Goal: Information Seeking & Learning: Find specific fact

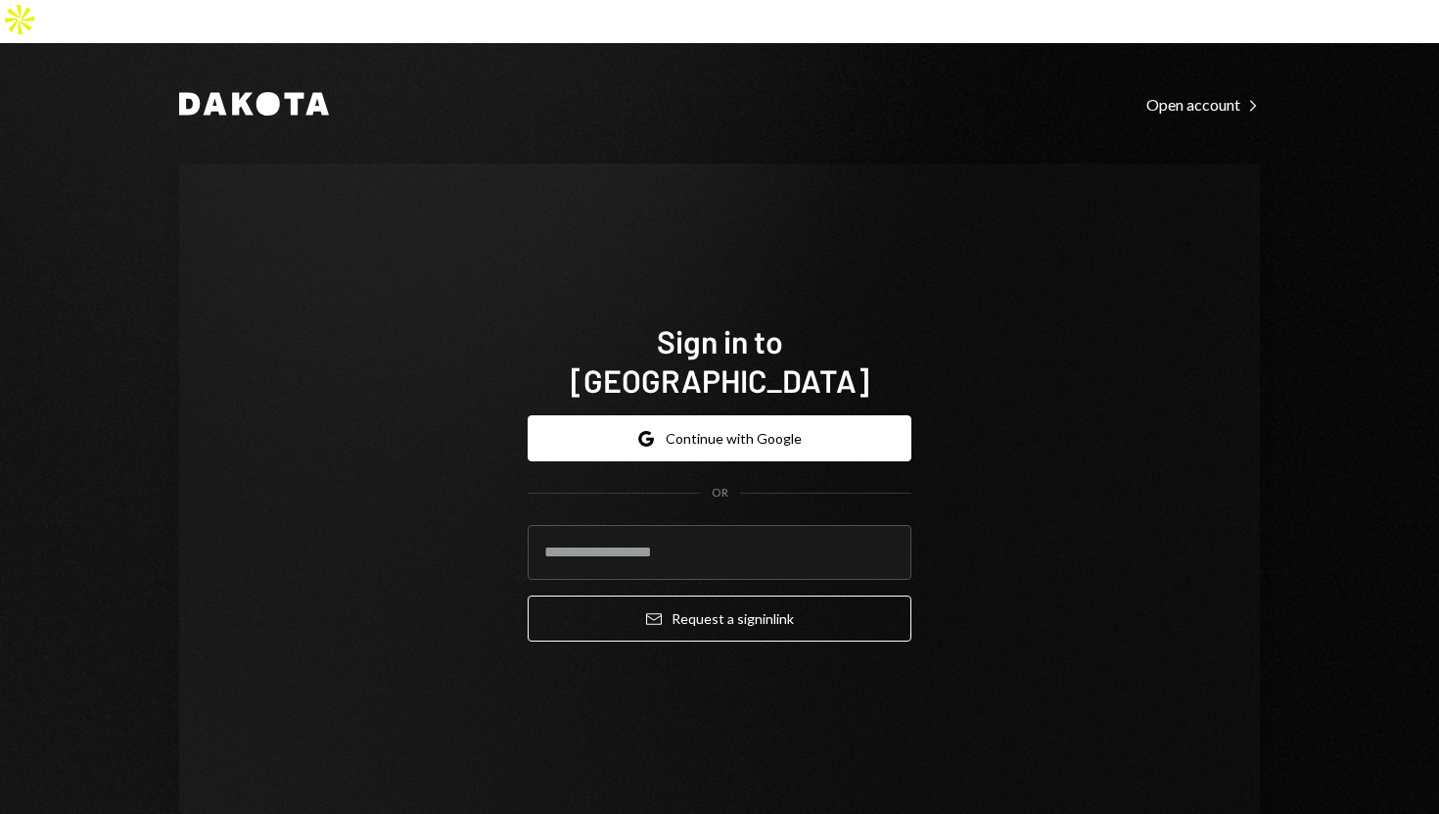
type input "**********"
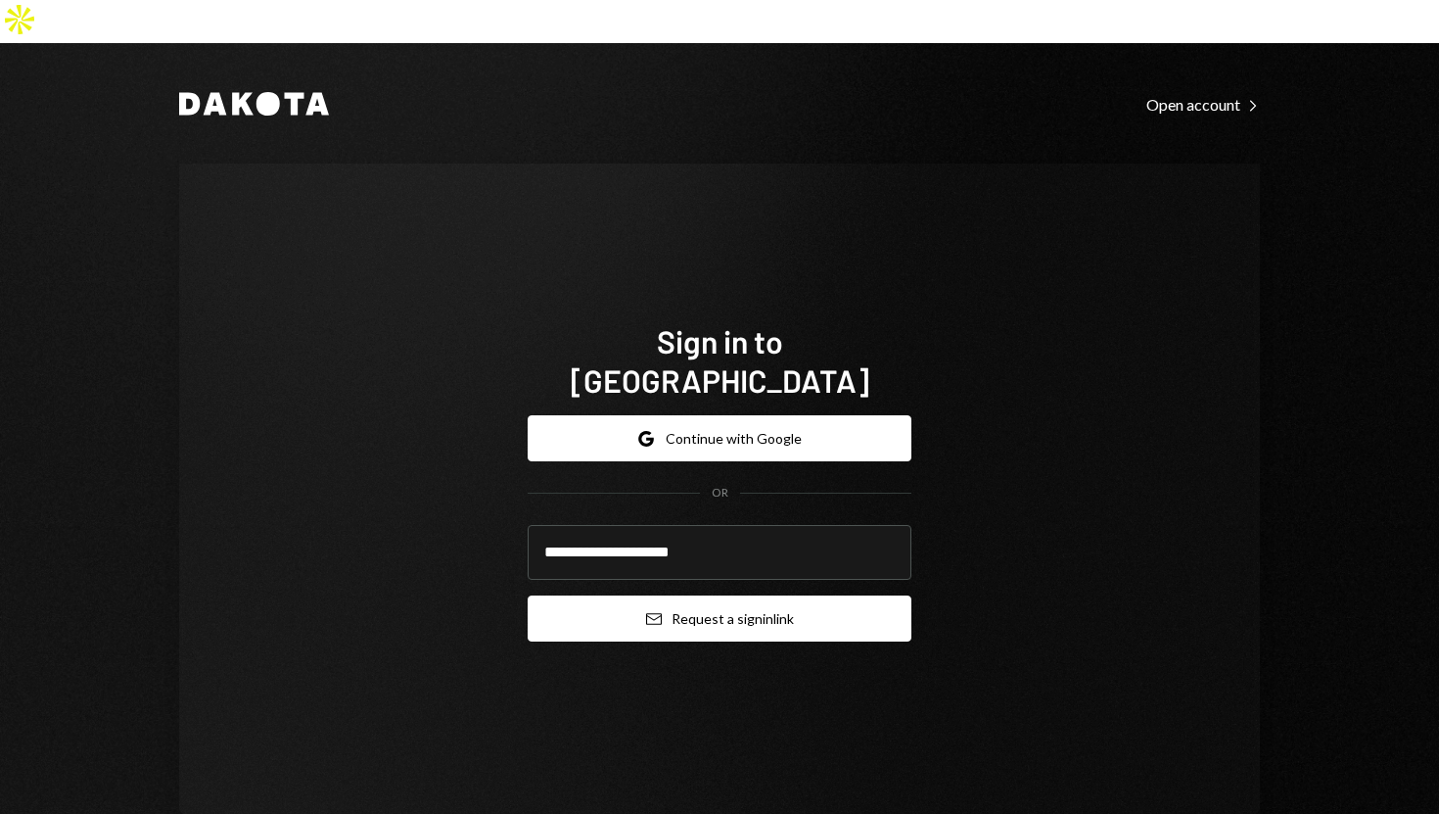
click at [562, 595] on button "Email Request a sign in link" at bounding box center [720, 618] width 384 height 46
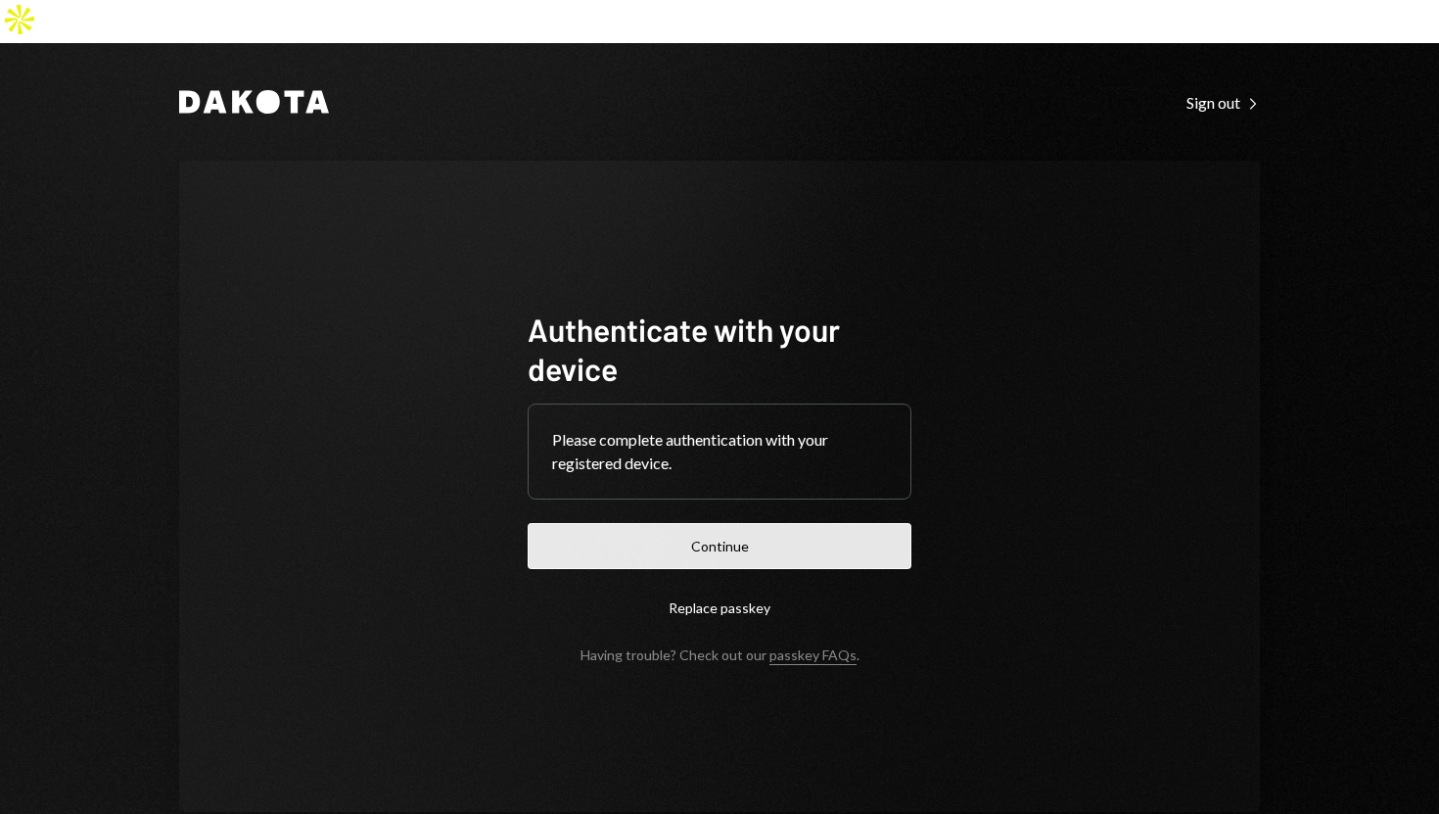
click at [745, 523] on button "Continue" at bounding box center [720, 546] width 384 height 46
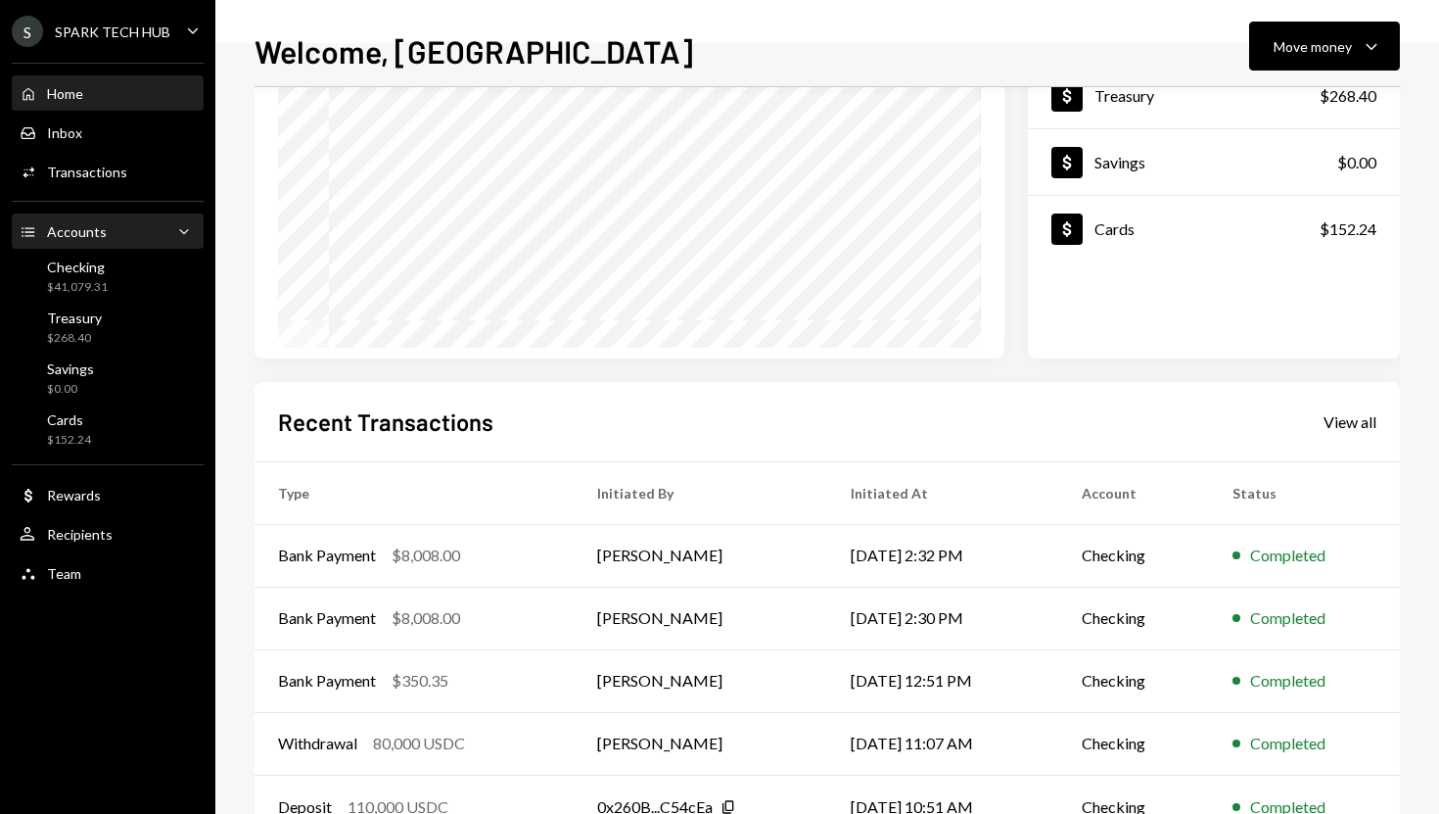
scroll to position [207, 0]
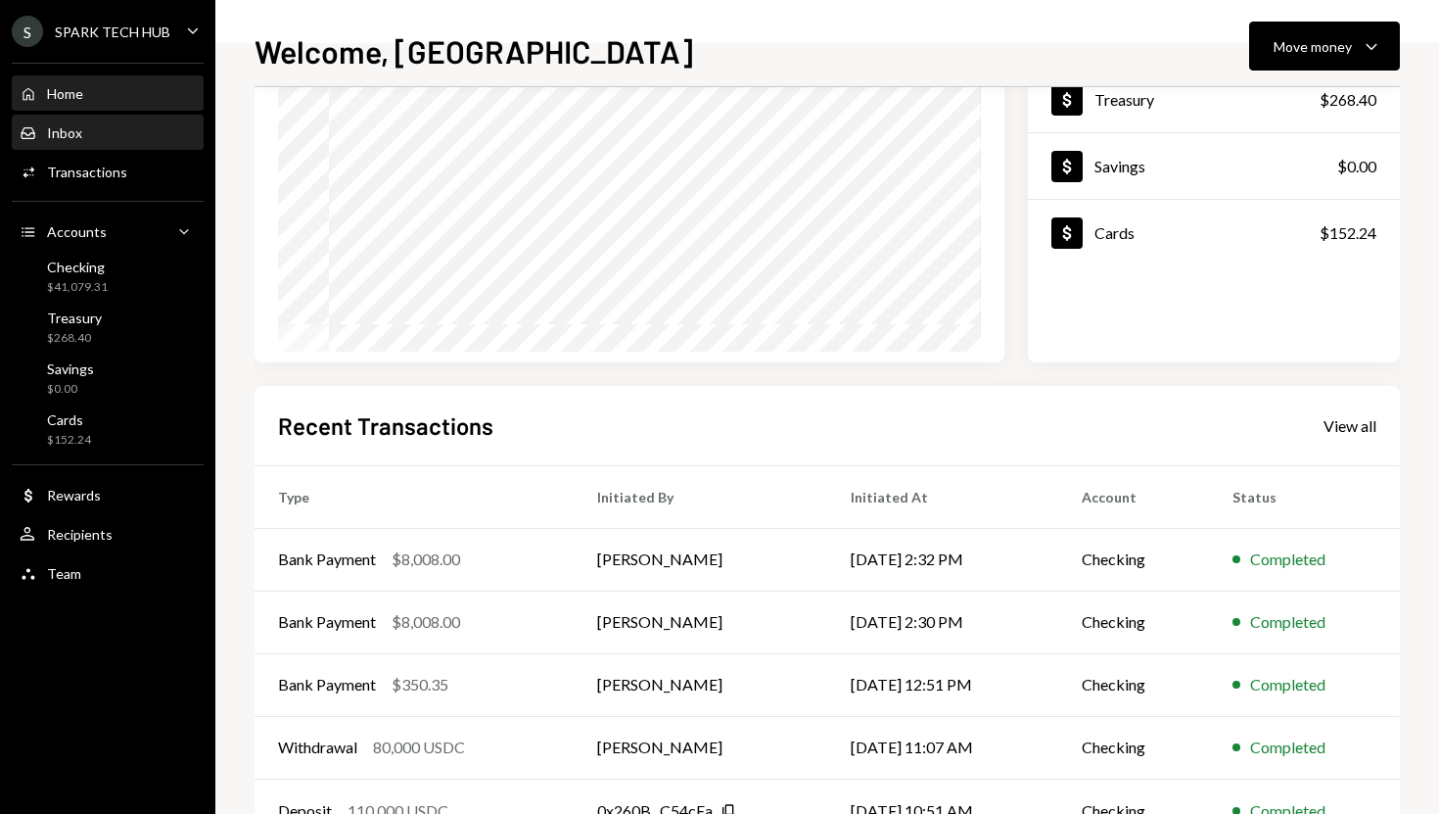
click at [76, 141] on div "Inbox Inbox" at bounding box center [108, 132] width 176 height 33
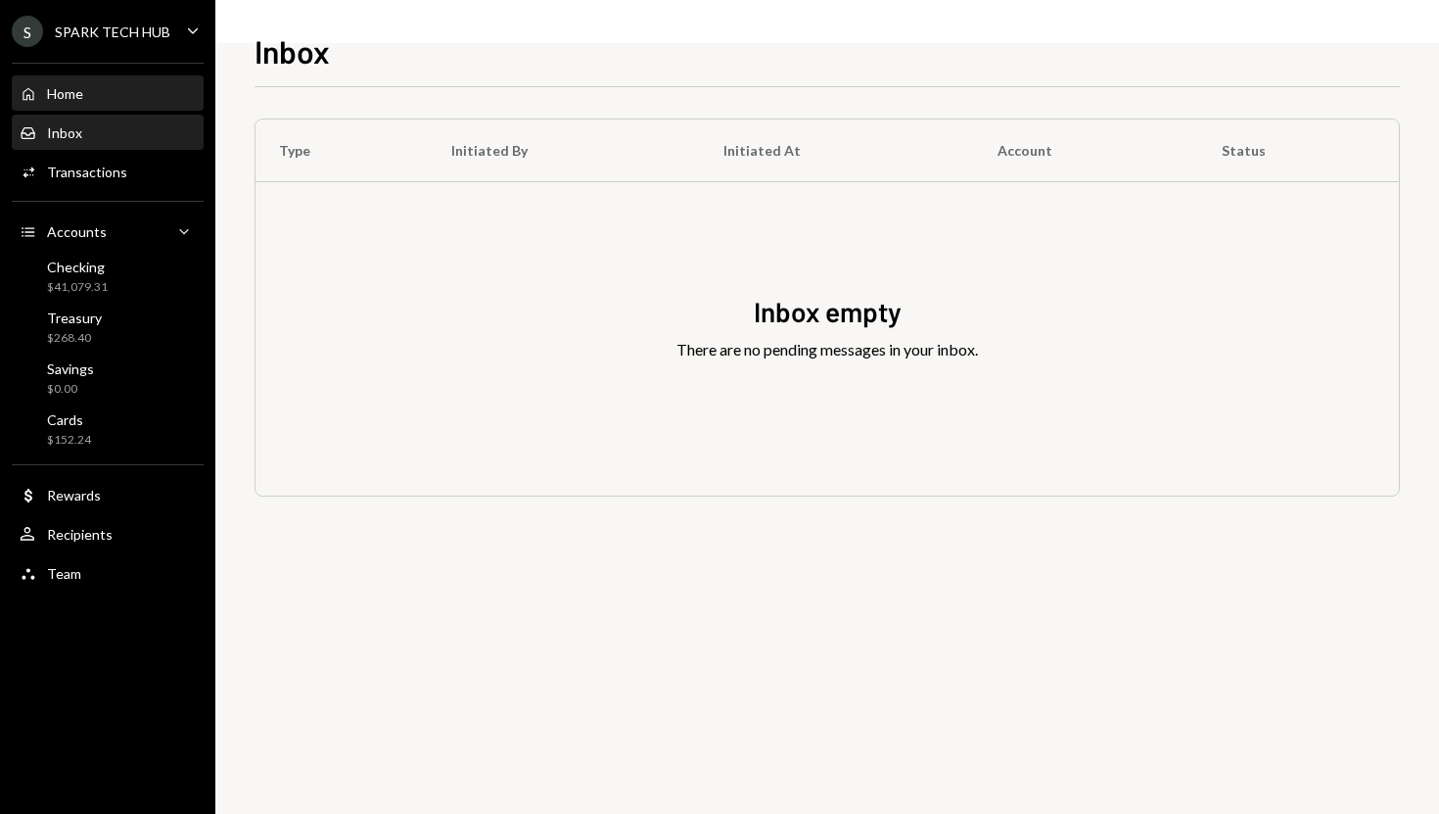
click at [156, 90] on div "Home Home" at bounding box center [108, 94] width 176 height 18
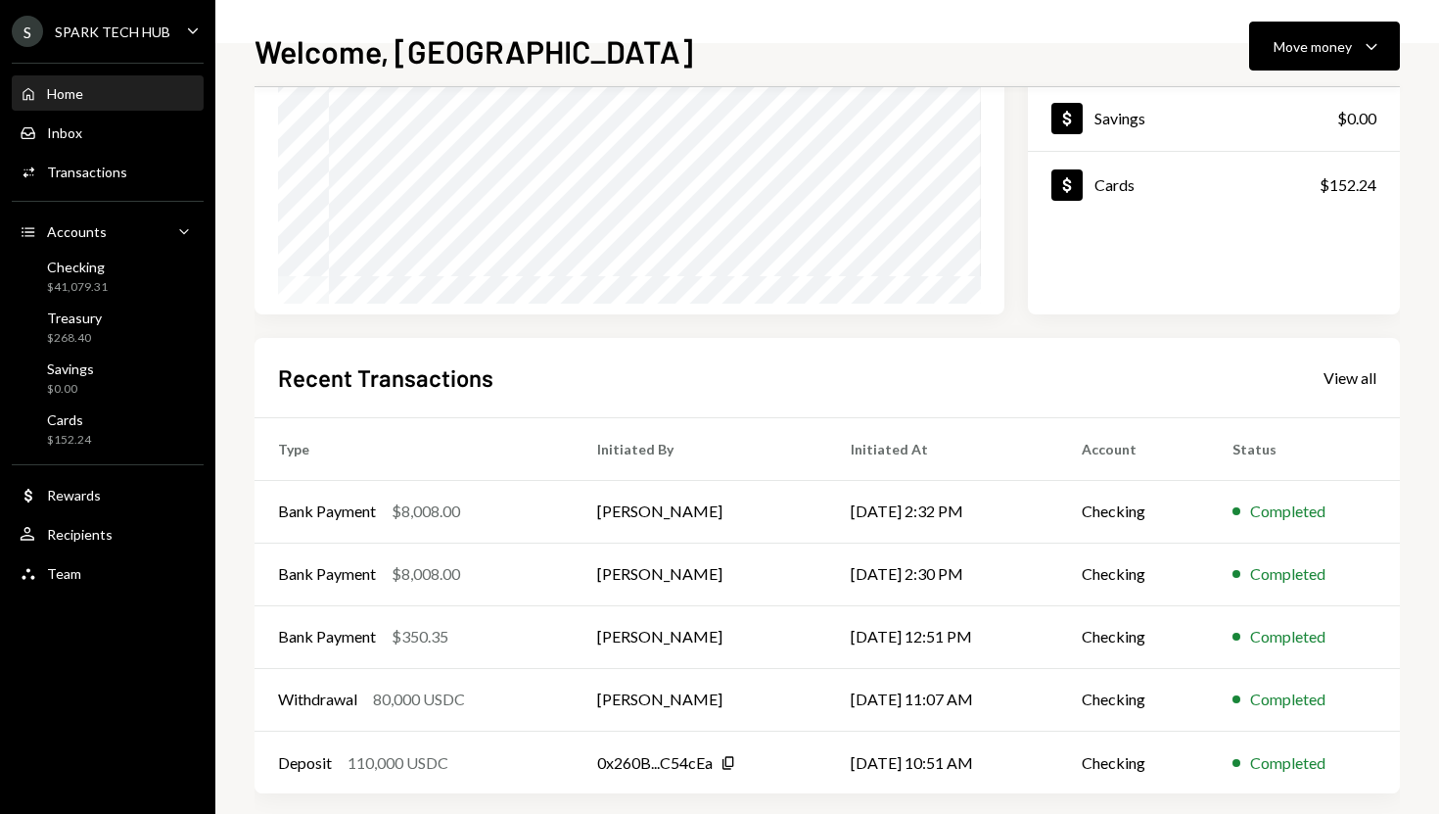
scroll to position [273, 0]
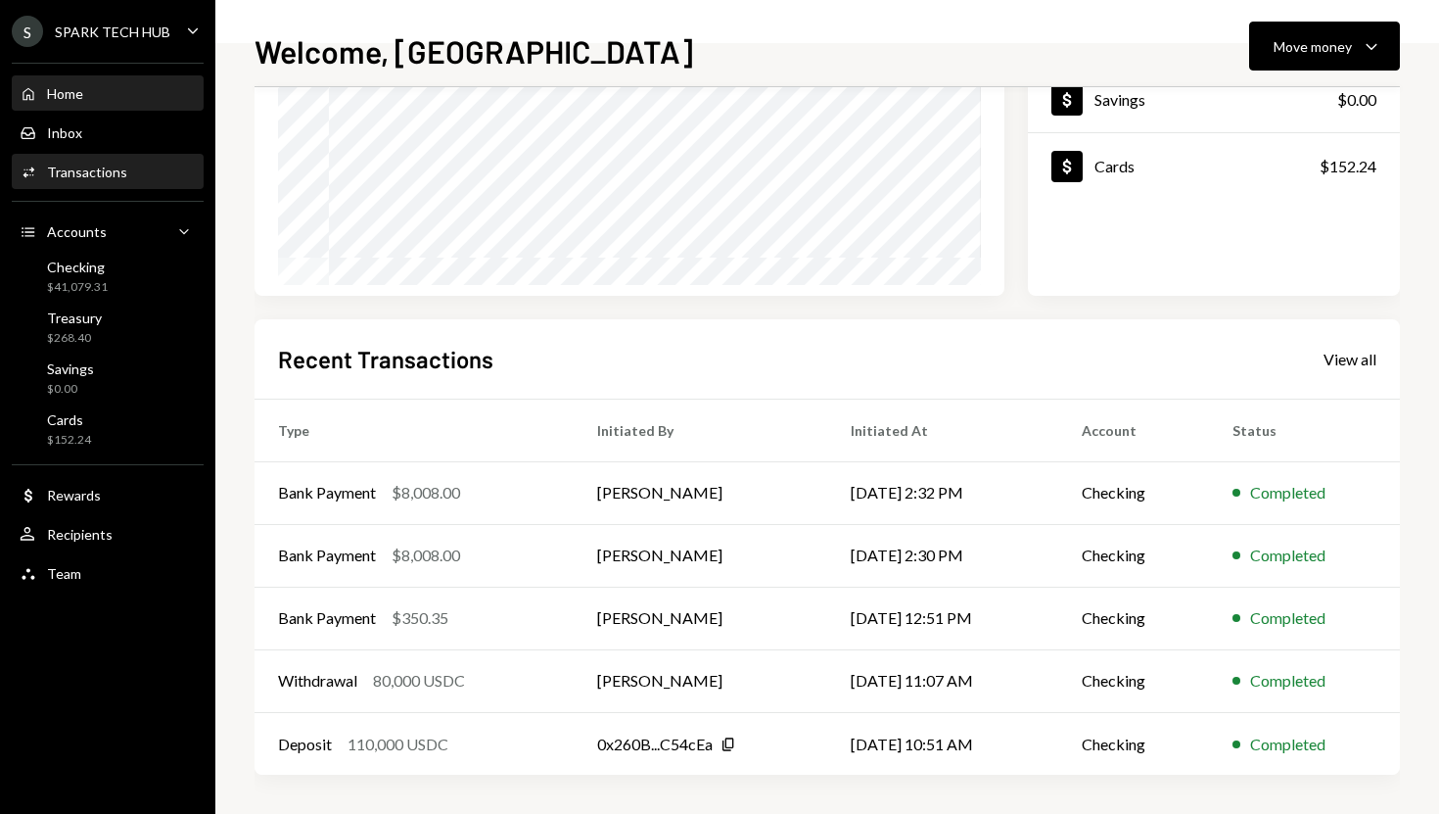
click at [119, 163] on div "Transactions" at bounding box center [87, 171] width 80 height 17
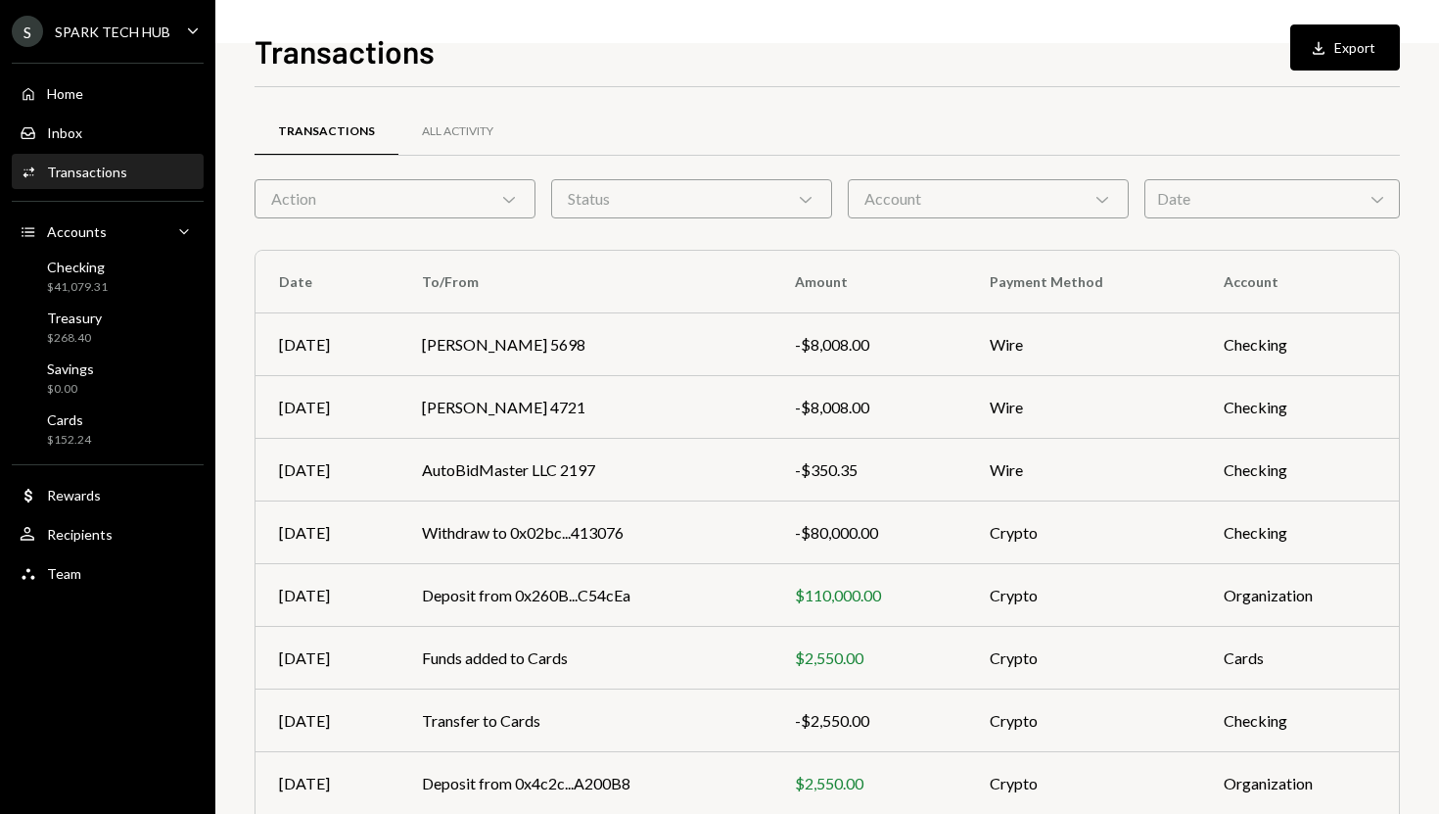
click at [471, 185] on div "Action Chevron Down" at bounding box center [395, 198] width 281 height 39
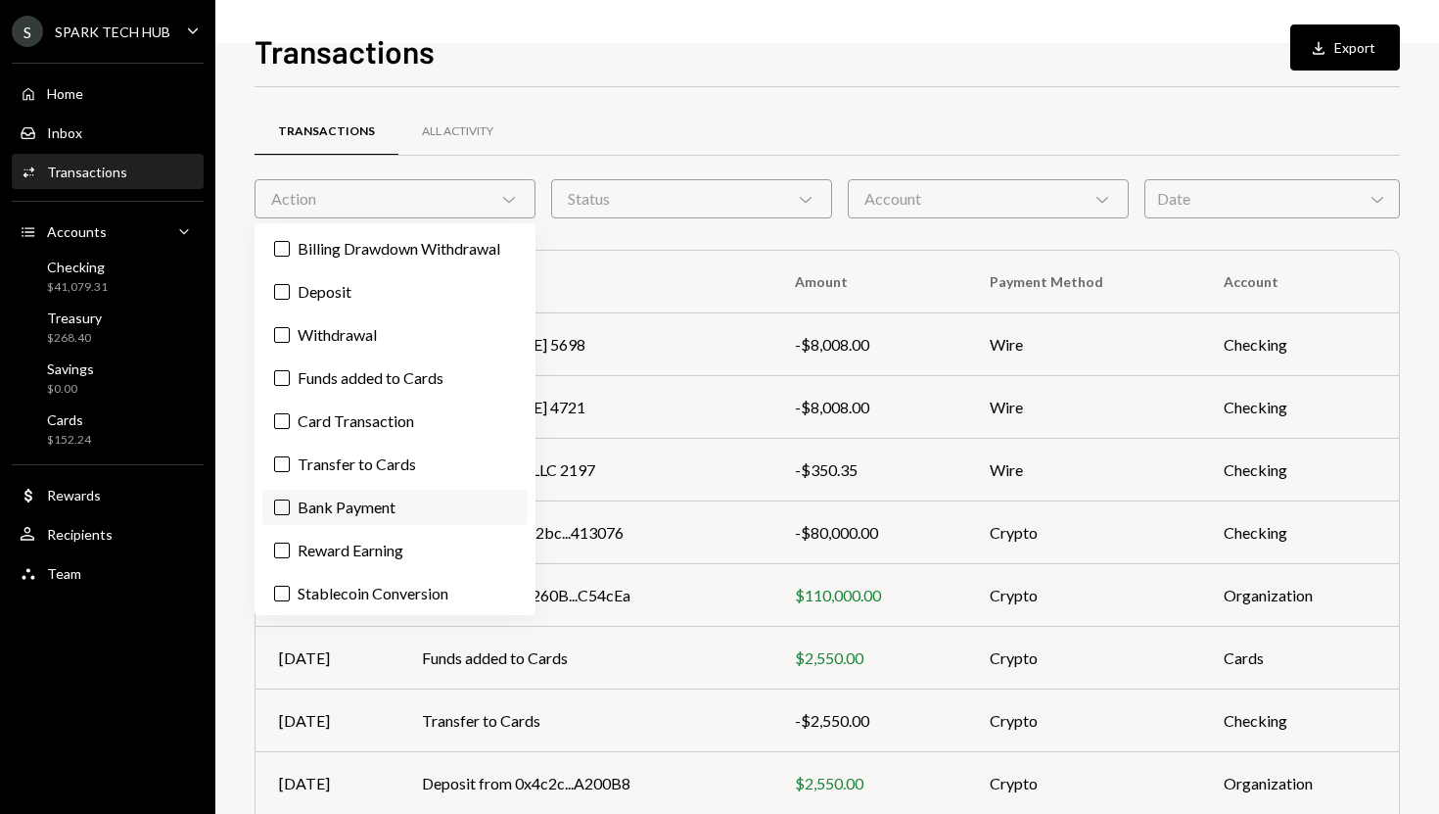
click at [343, 497] on label "Bank Payment" at bounding box center [394, 506] width 265 height 35
click at [290, 499] on button "Bank Payment" at bounding box center [282, 507] width 16 height 16
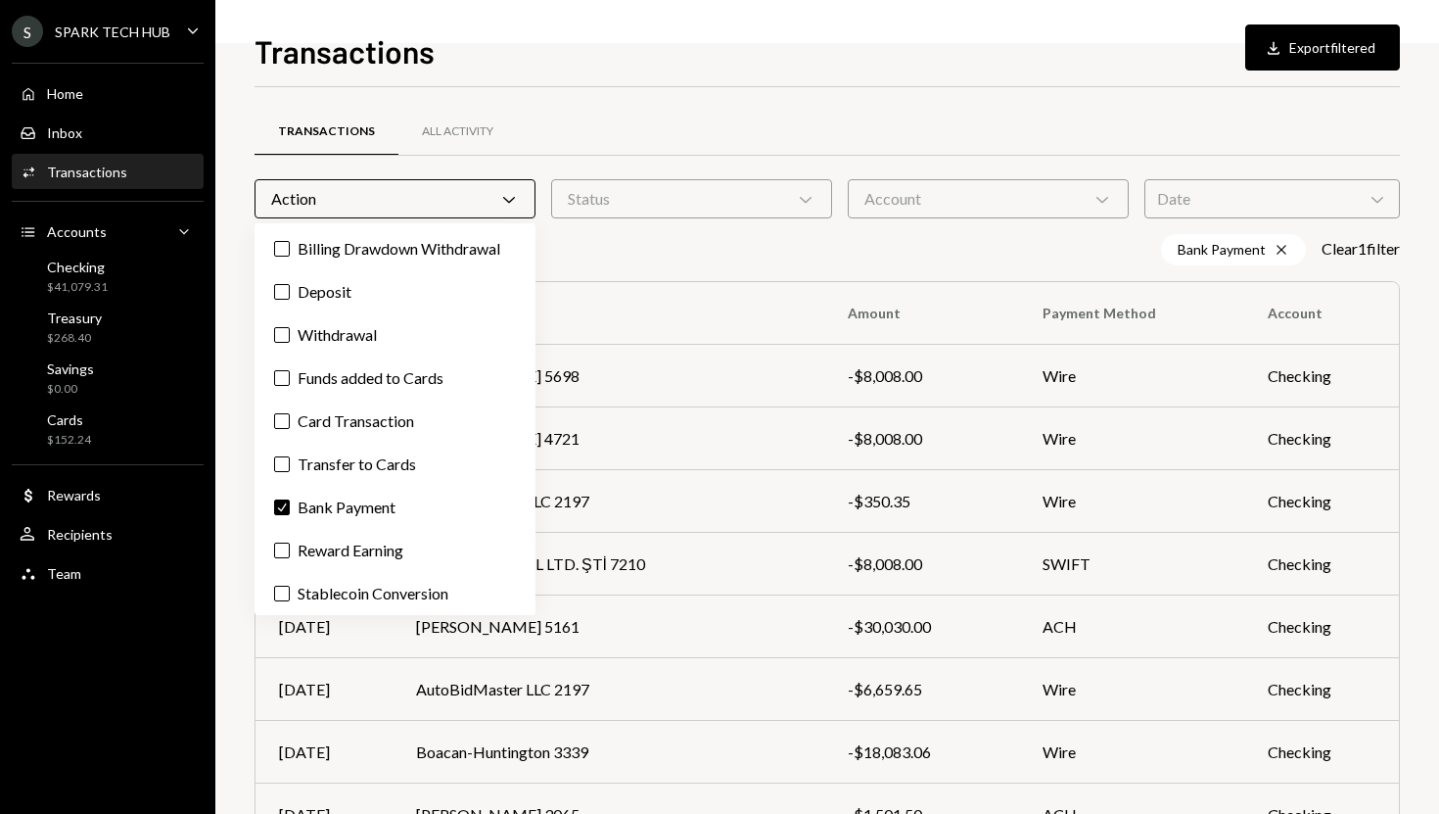
click at [249, 558] on div "Transactions Download Export filtered Transactions All Activity Action Chevron …" at bounding box center [827, 407] width 1224 height 814
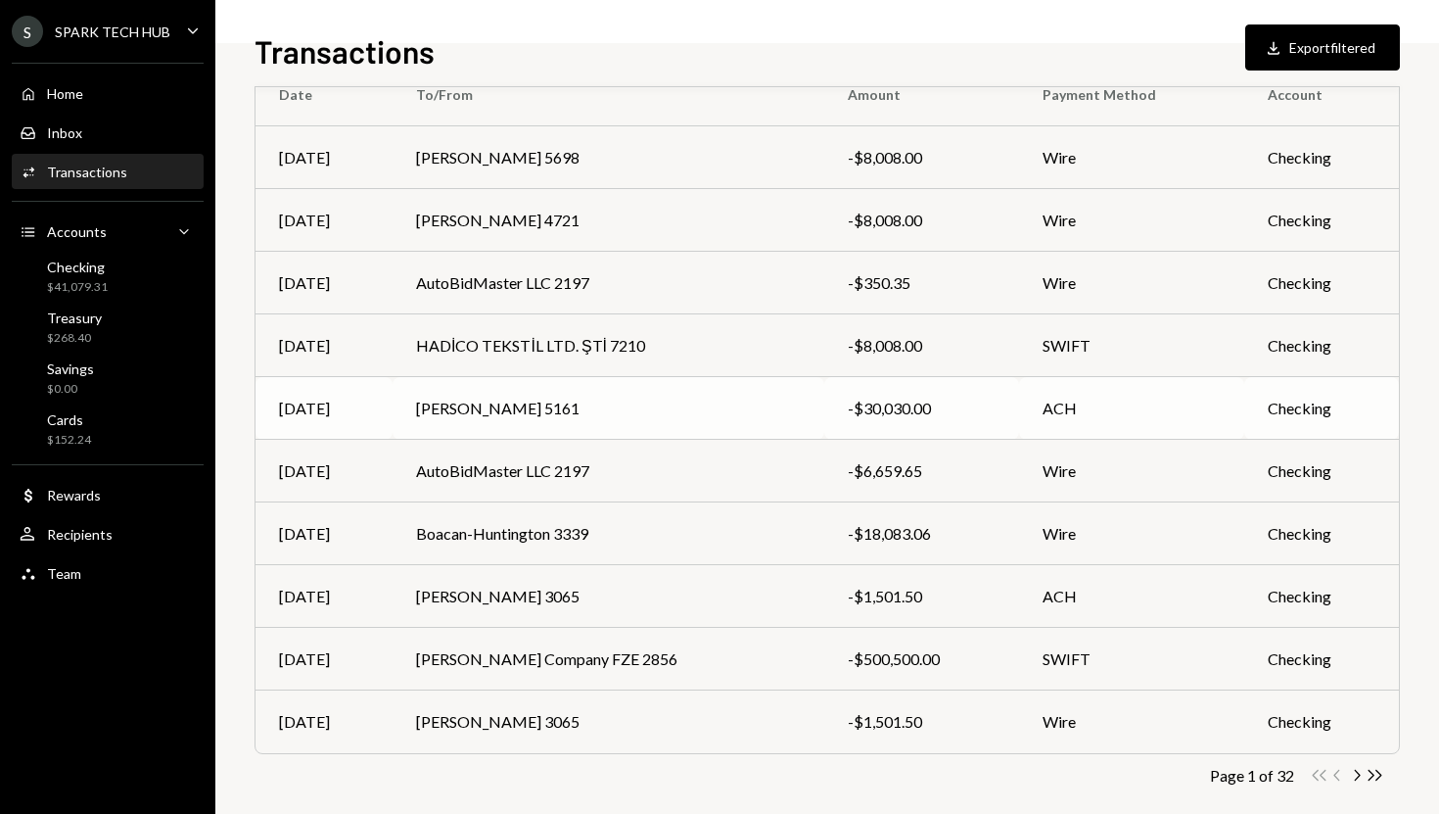
scroll to position [210, 0]
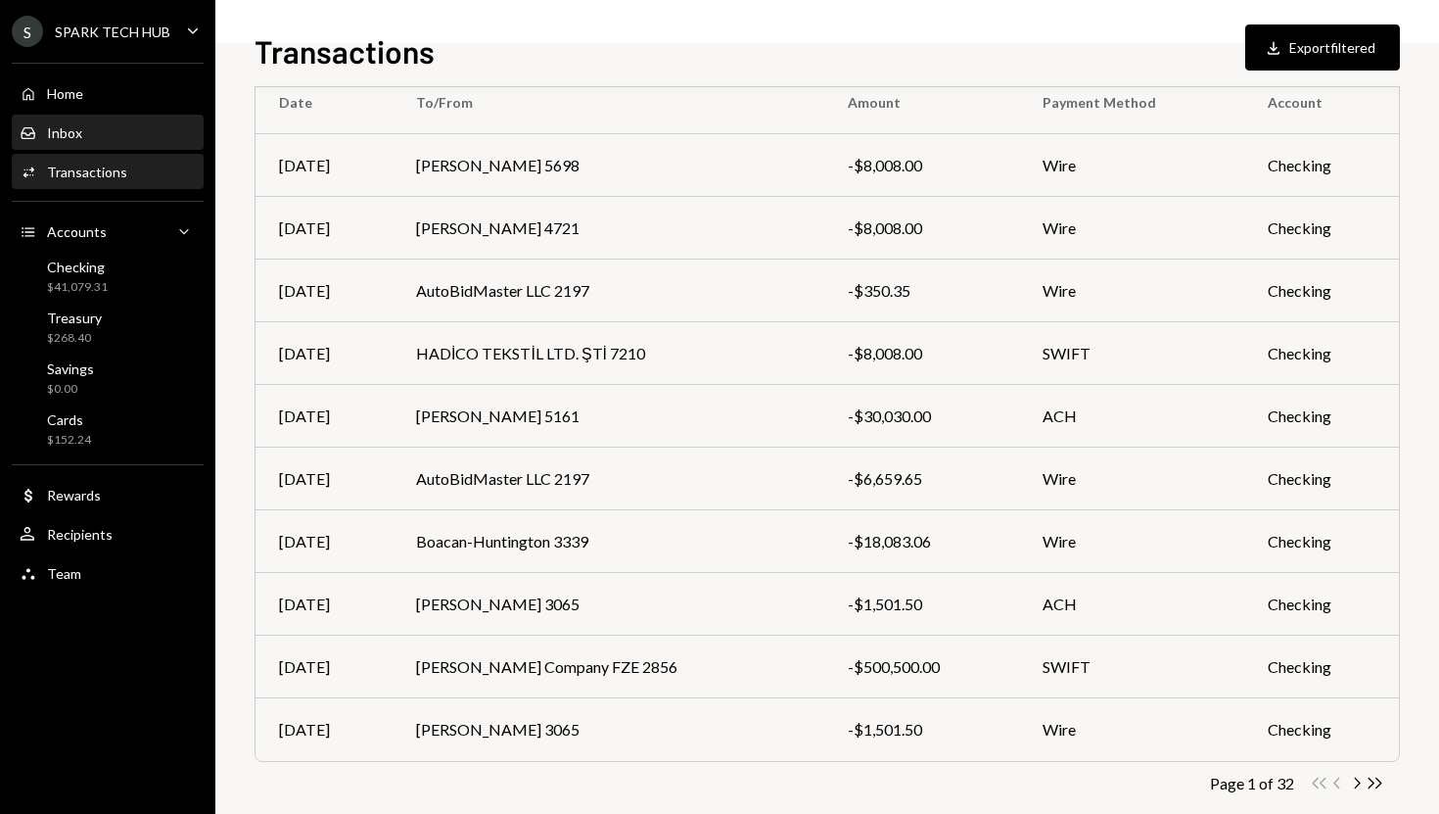
click at [141, 143] on div "Inbox Inbox" at bounding box center [108, 132] width 176 height 33
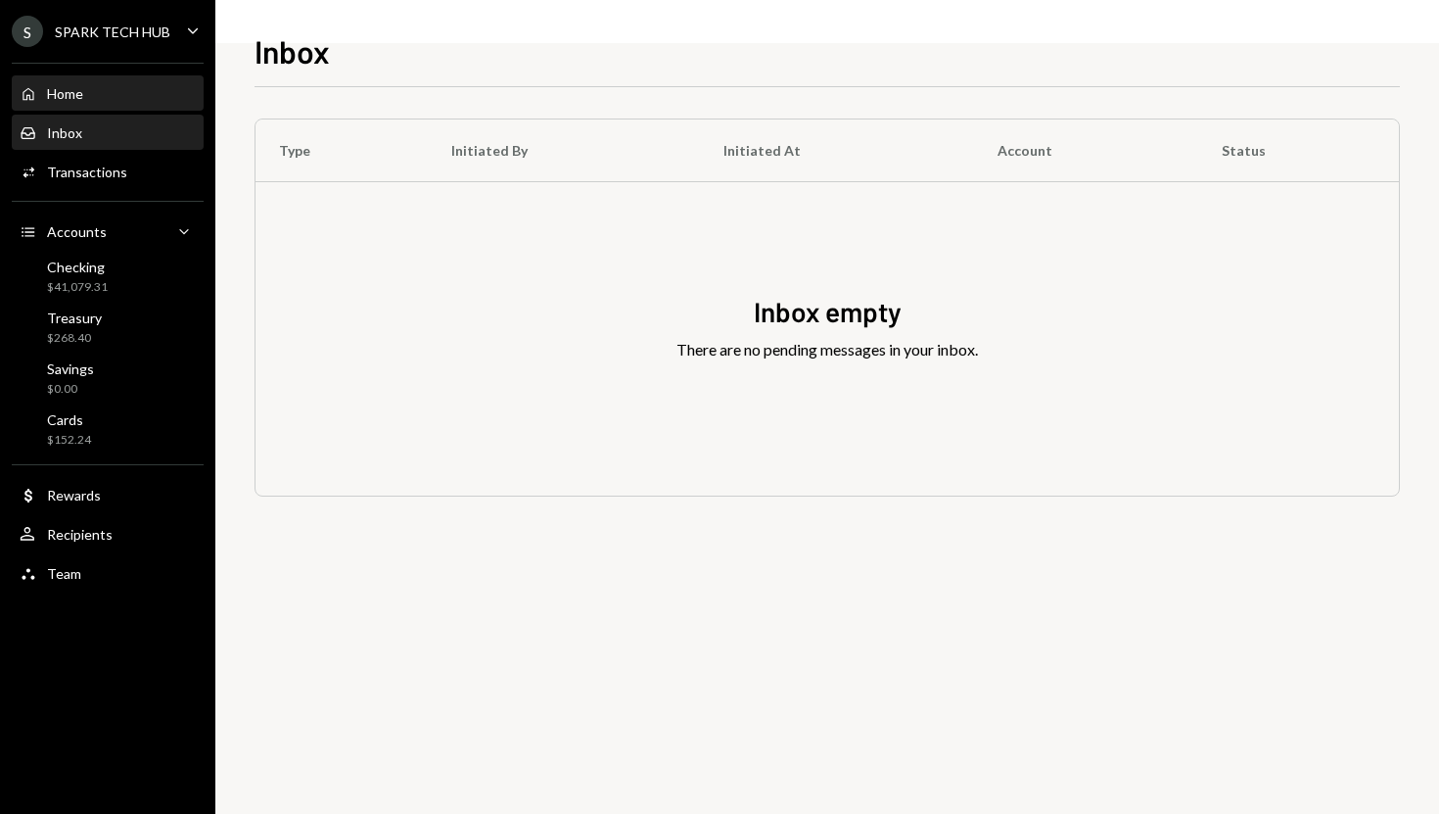
click at [128, 75] on link "Home Home" at bounding box center [108, 92] width 192 height 35
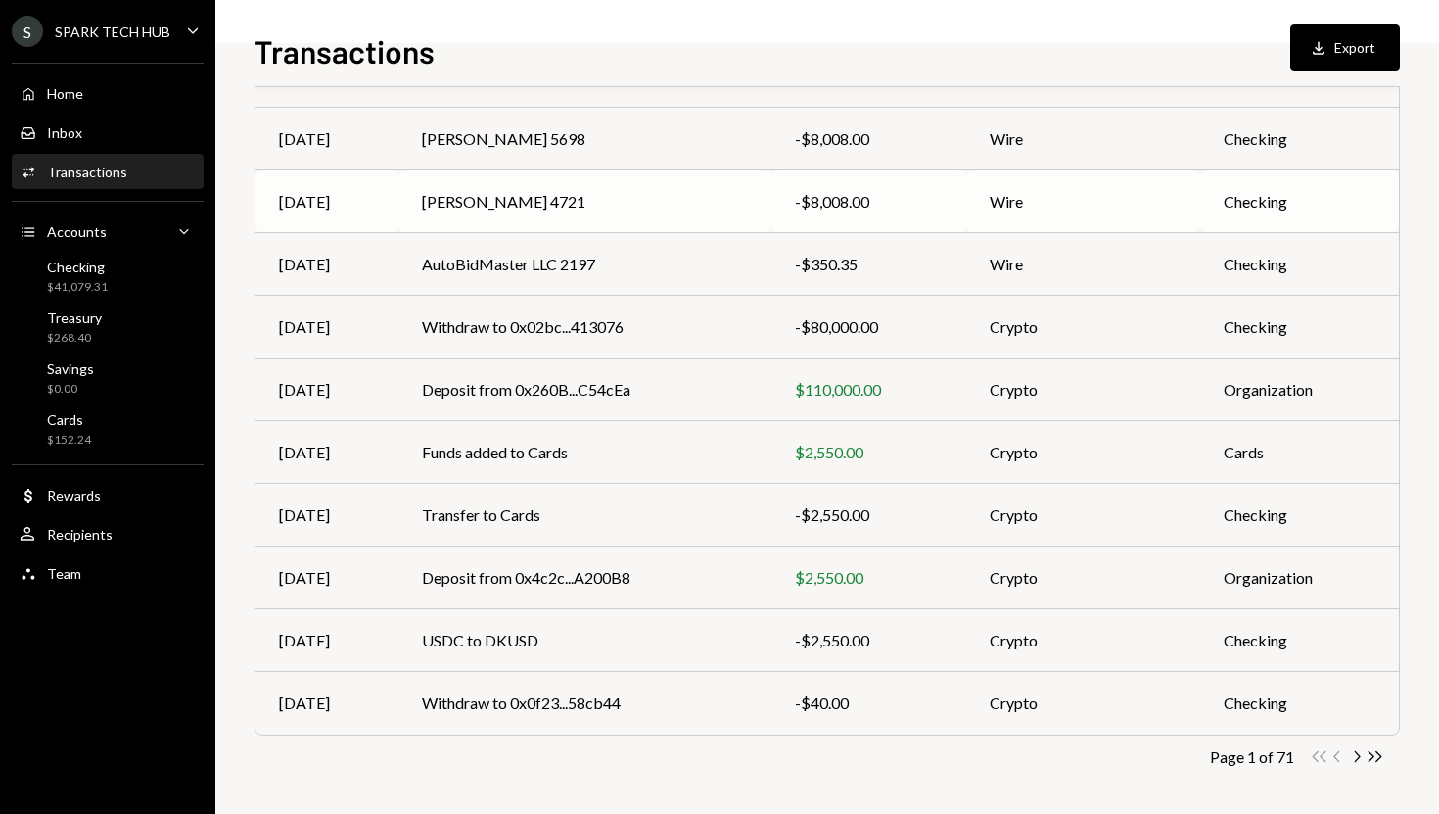
scroll to position [209, 0]
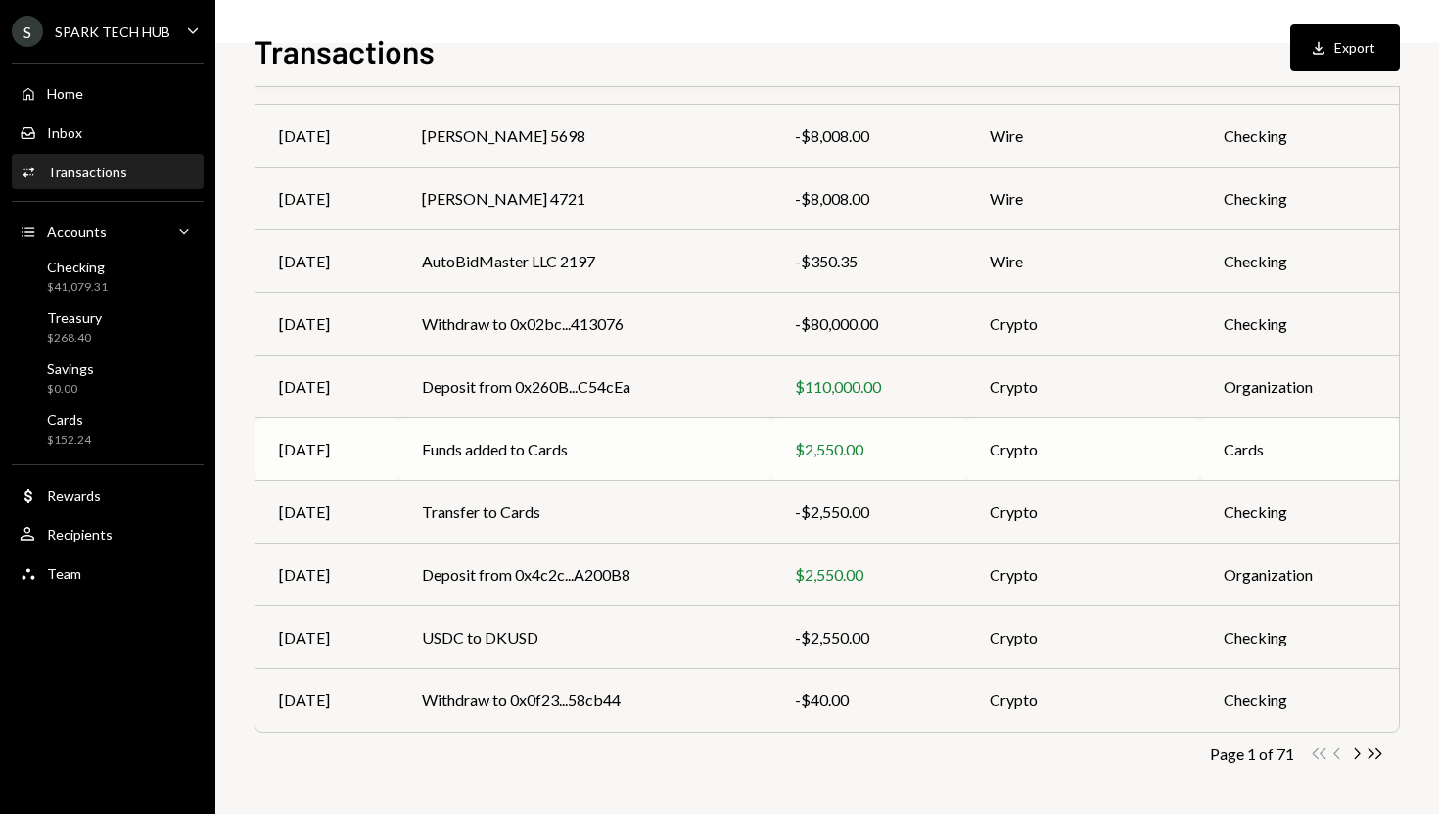
click at [419, 437] on td "Funds added to Cards" at bounding box center [584, 449] width 373 height 63
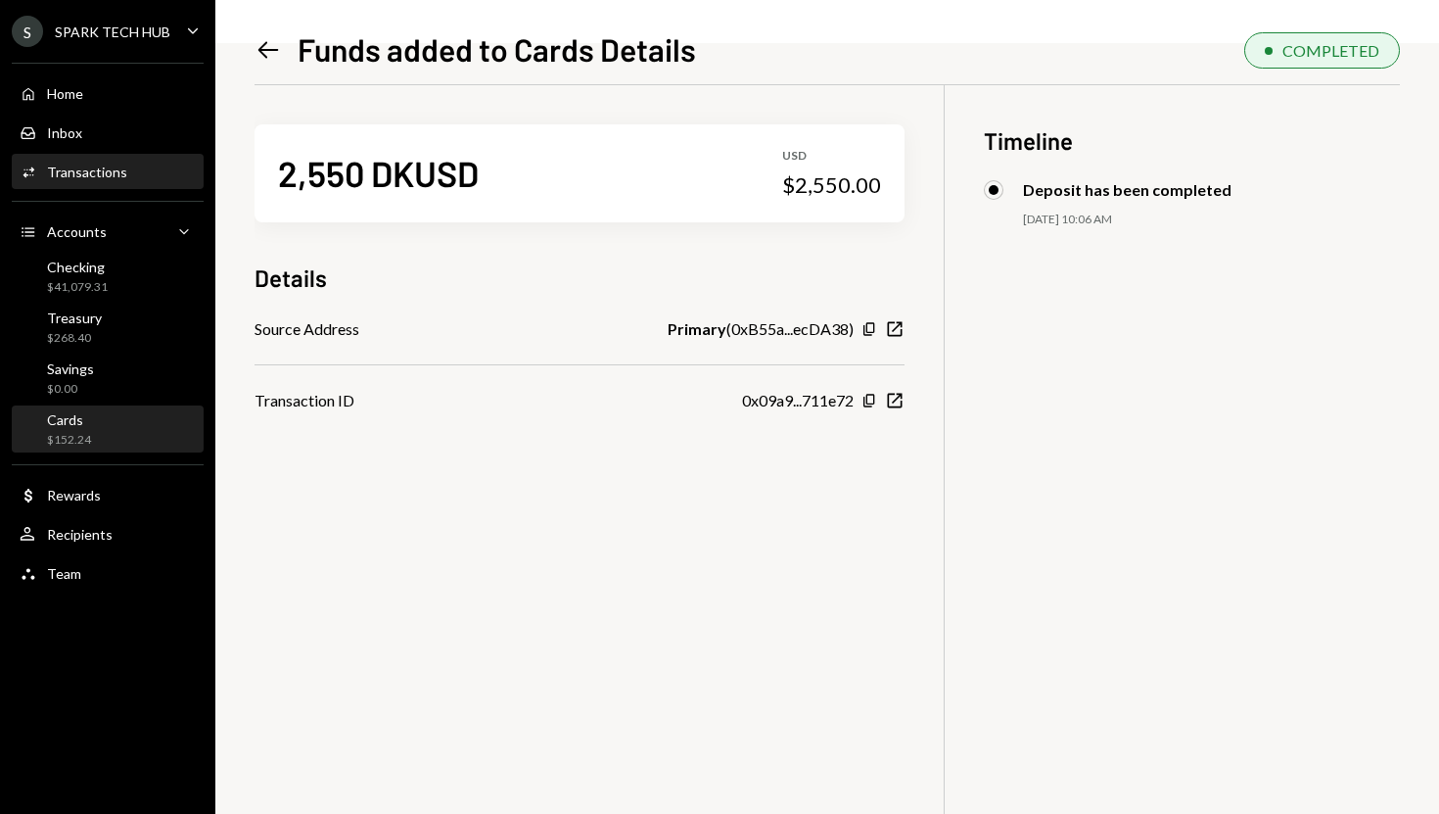
click at [92, 421] on div "Cards $152.24" at bounding box center [108, 429] width 176 height 37
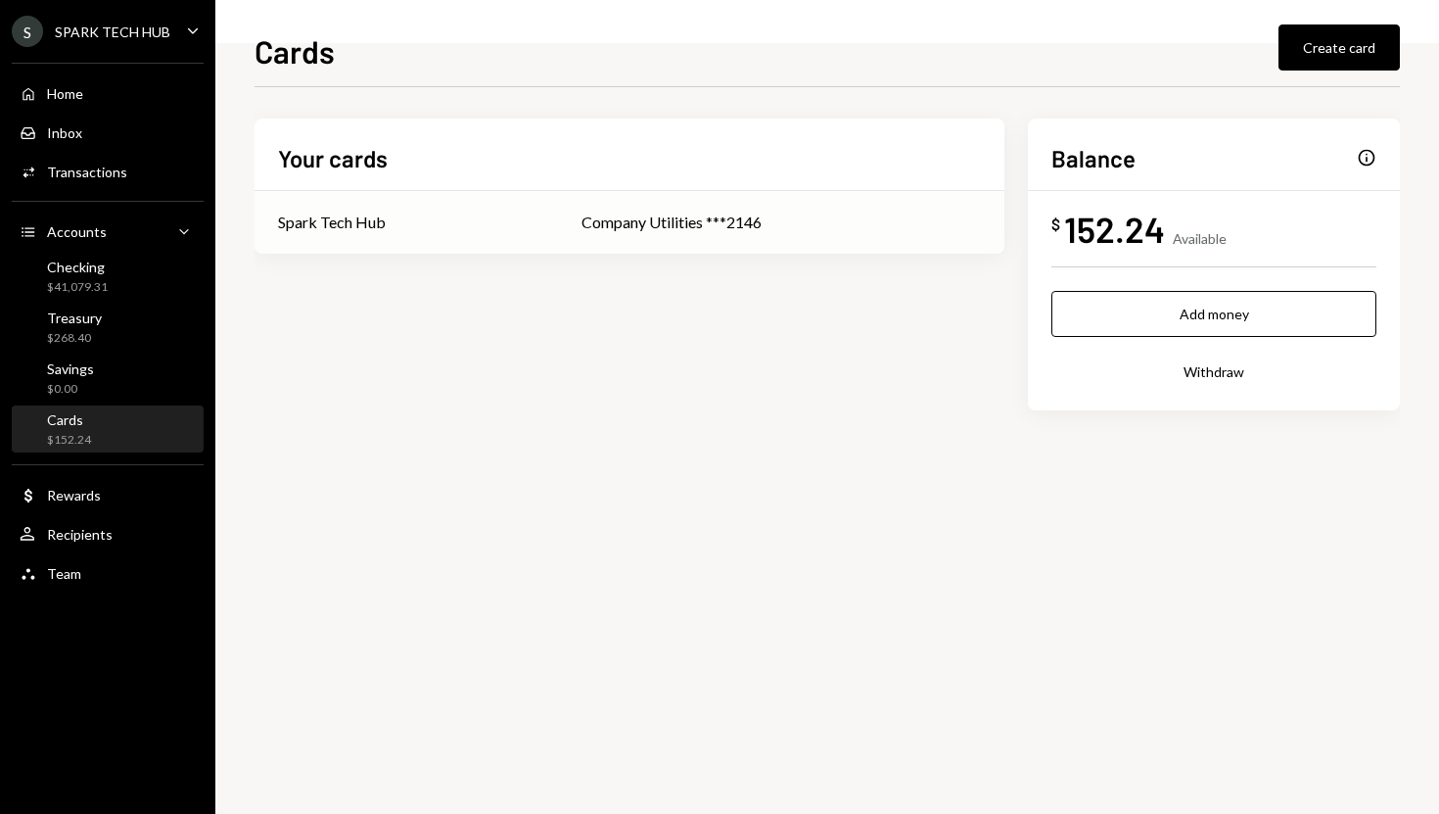
click at [738, 223] on div "Company Utilities ***2146" at bounding box center [781, 221] width 399 height 23
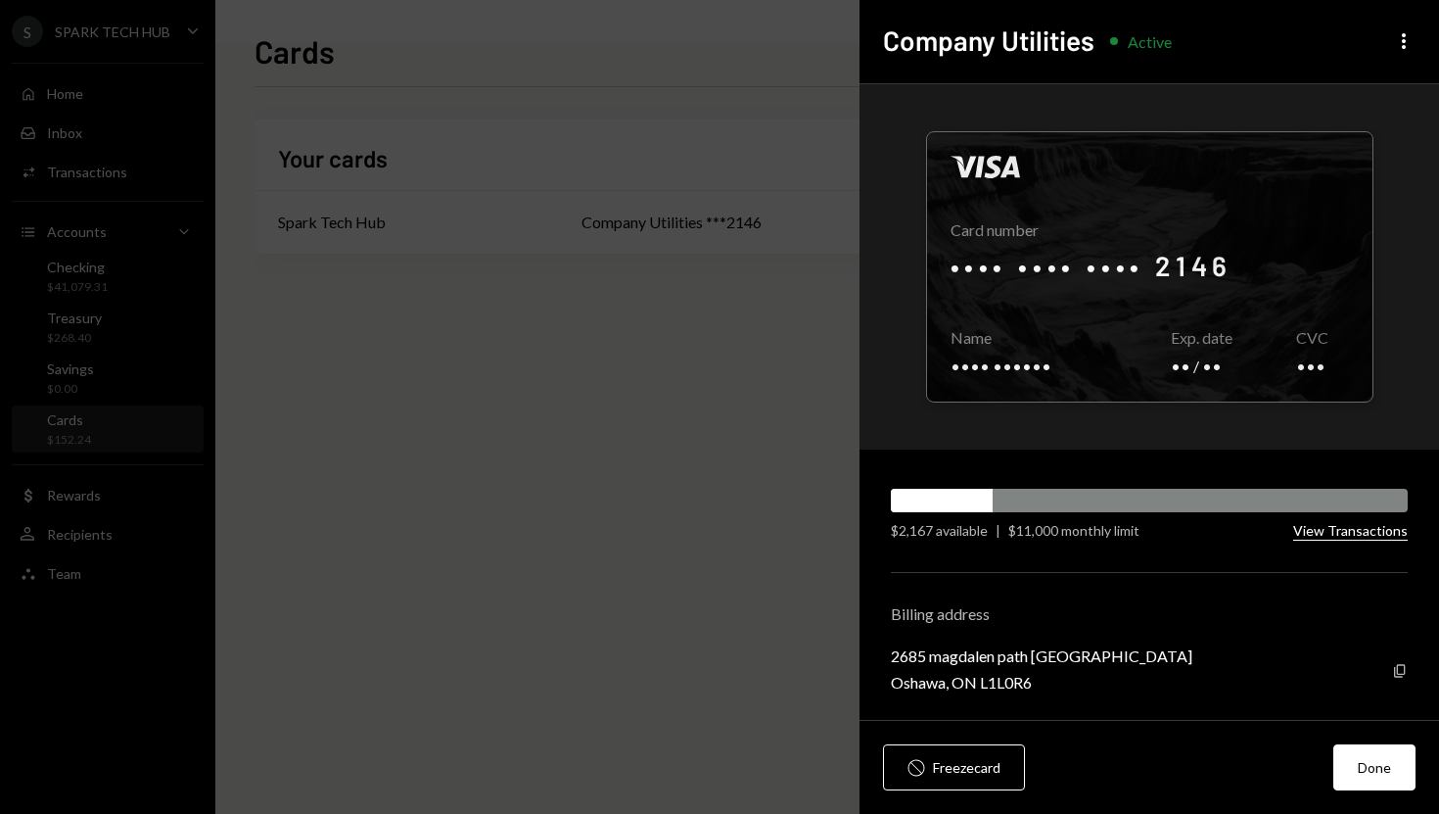
click at [1329, 531] on button "View Transactions" at bounding box center [1350, 531] width 115 height 19
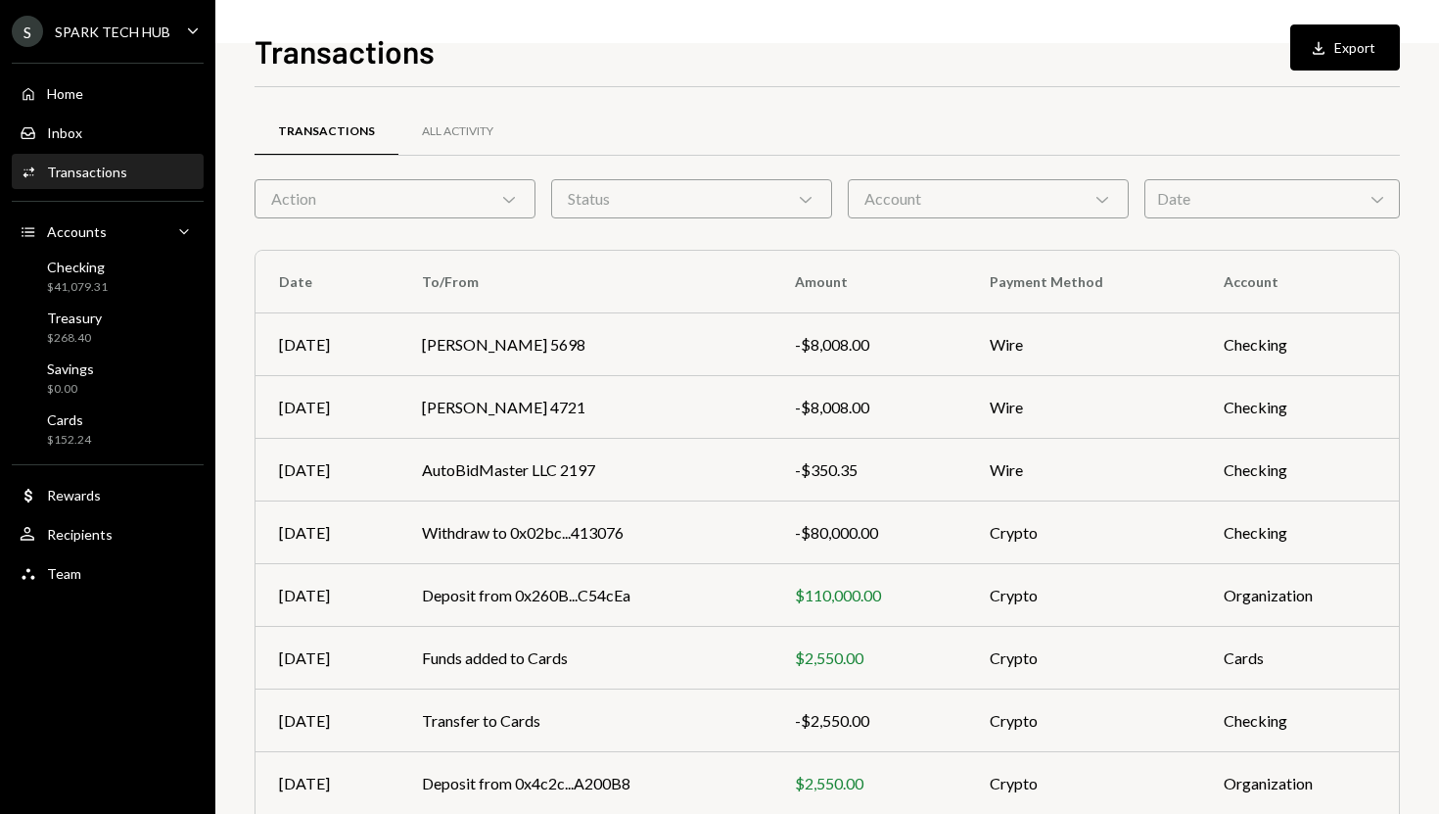
click at [932, 194] on div "Account Chevron Down" at bounding box center [988, 198] width 281 height 39
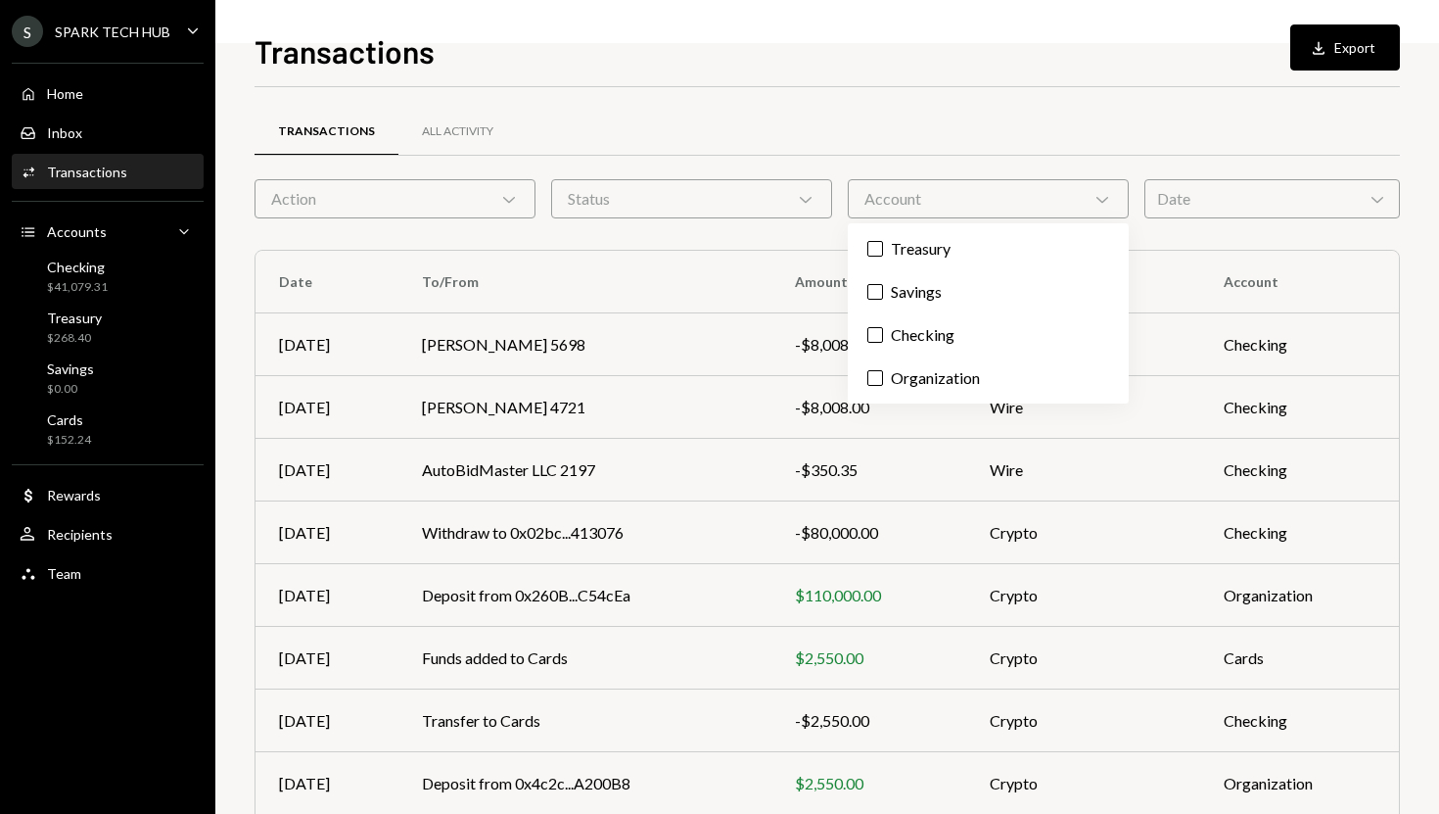
click at [507, 201] on icon at bounding box center [509, 200] width 12 height 6
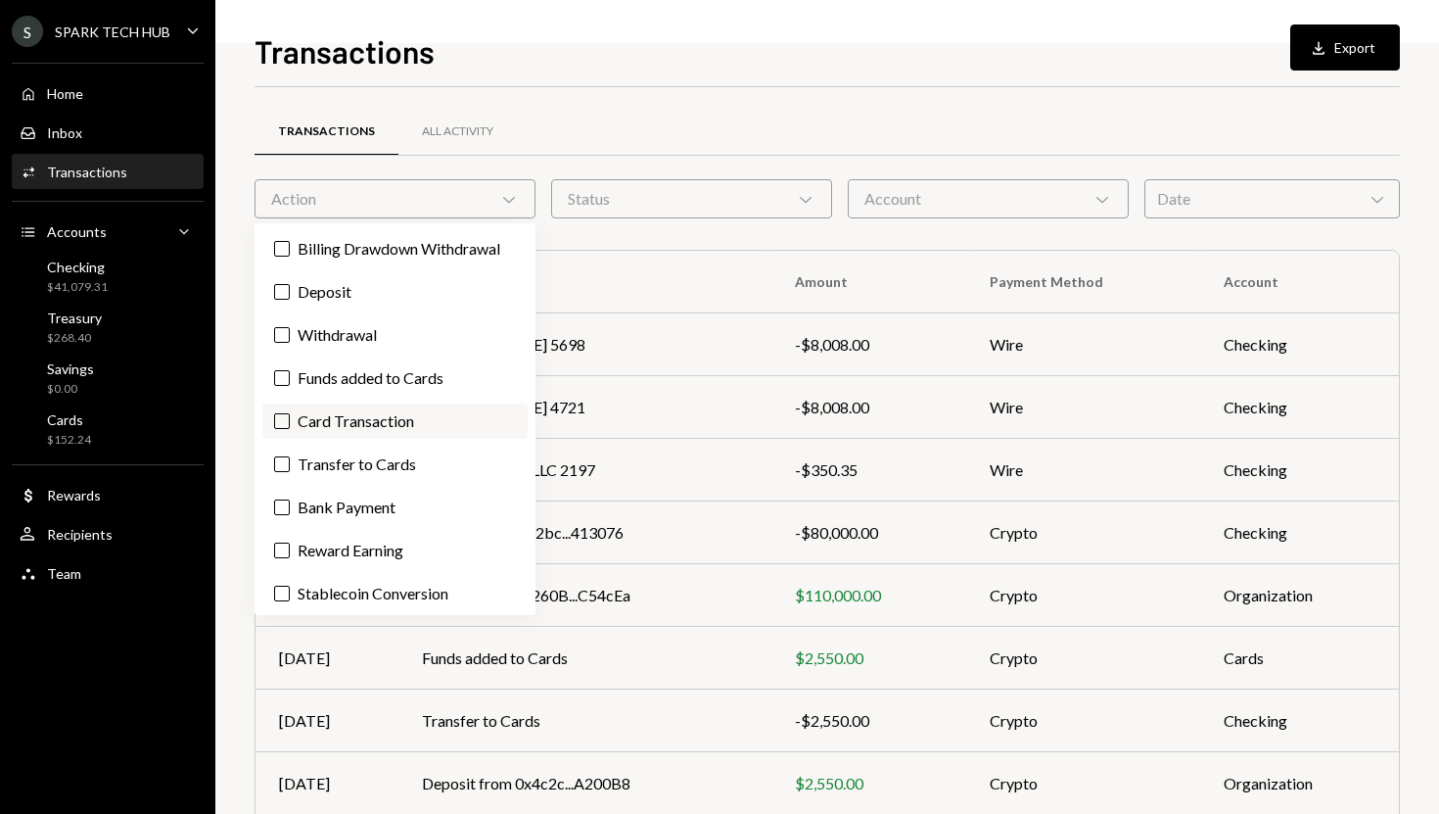
click at [383, 409] on label "Card Transaction" at bounding box center [394, 420] width 265 height 35
click at [290, 413] on button "Card Transaction" at bounding box center [282, 421] width 16 height 16
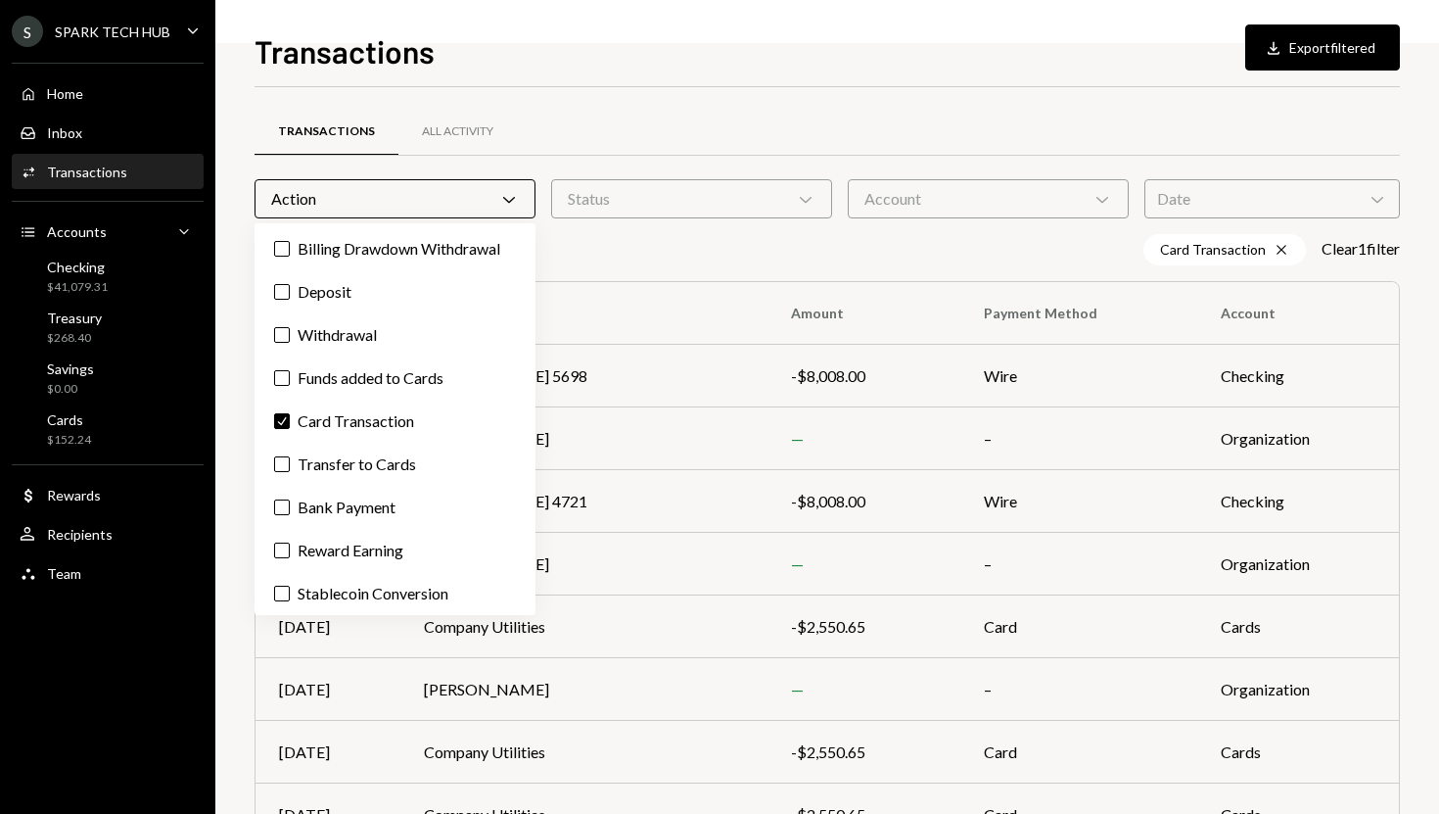
click at [650, 246] on div "Card Transaction Cross Clear 1 filter" at bounding box center [827, 249] width 1145 height 31
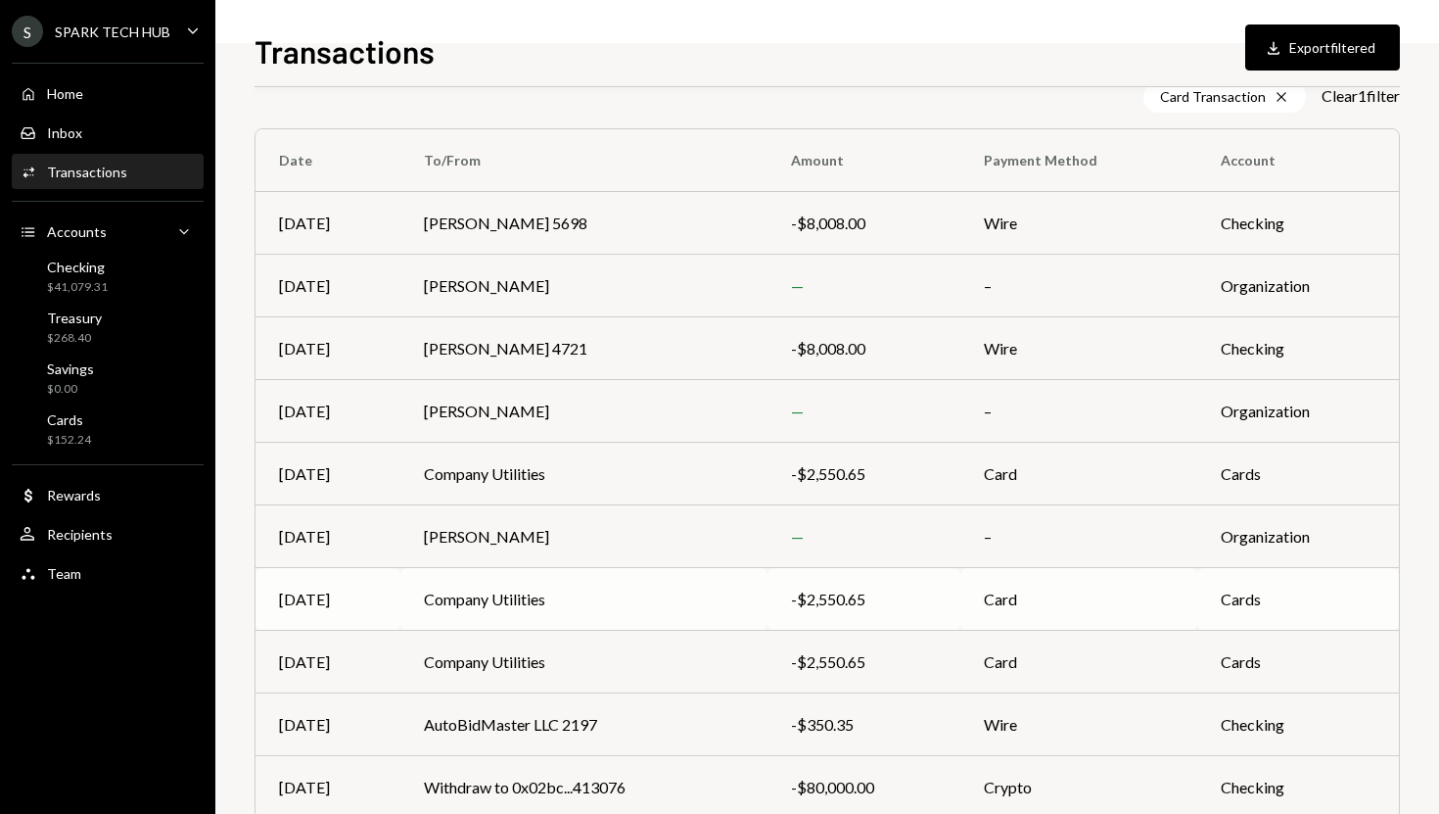
scroll to position [152, 0]
click at [129, 409] on div "Cards $152.24" at bounding box center [108, 429] width 176 height 45
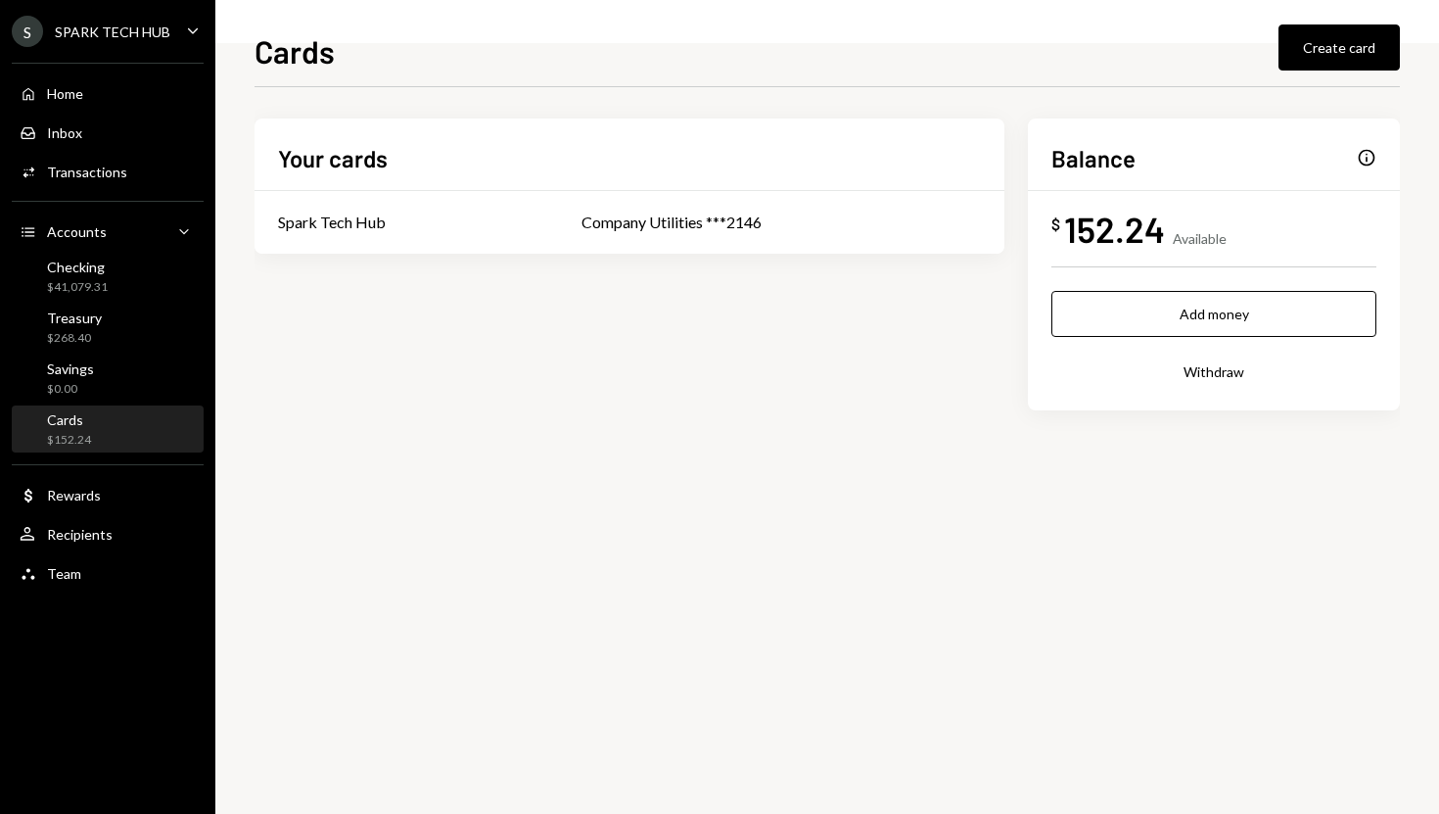
click at [1216, 209] on div "$ 152.24 Available" at bounding box center [1213, 229] width 325 height 44
click at [1373, 163] on div "Info" at bounding box center [1367, 158] width 20 height 20
click at [738, 223] on div "Company Utilities ***2146" at bounding box center [781, 221] width 399 height 23
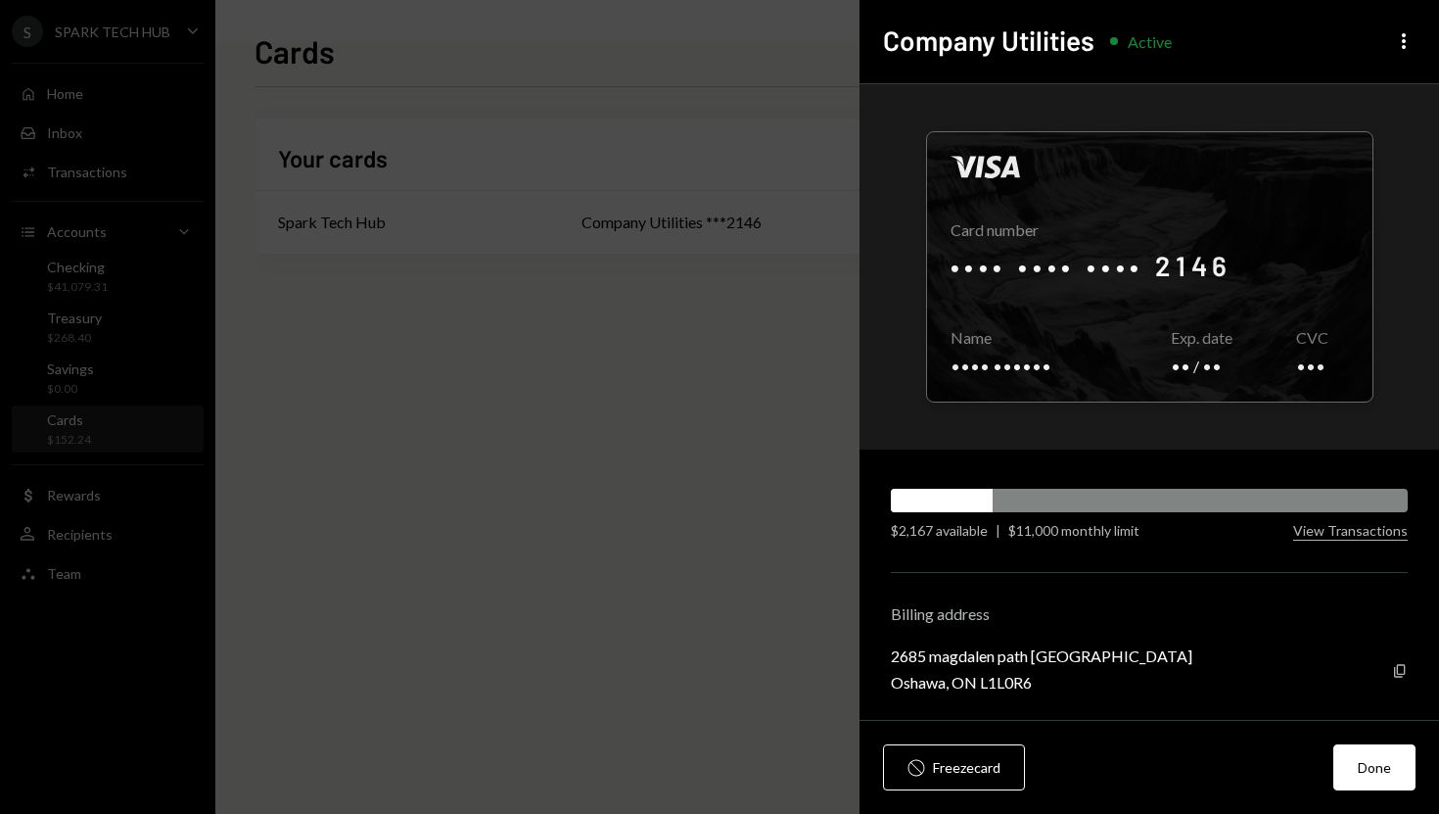
scroll to position [4, 0]
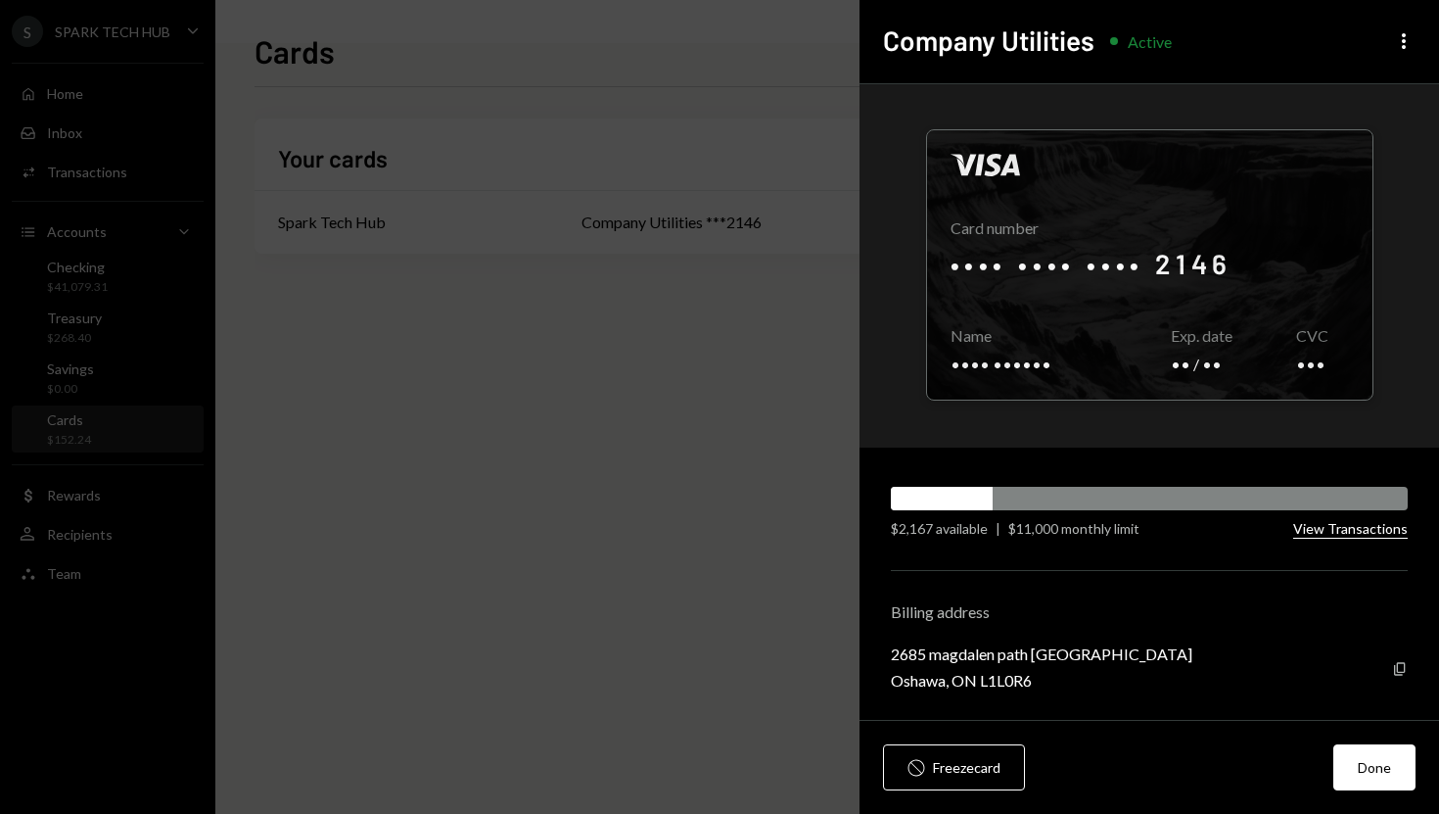
click at [1349, 526] on button "View Transactions" at bounding box center [1350, 529] width 115 height 19
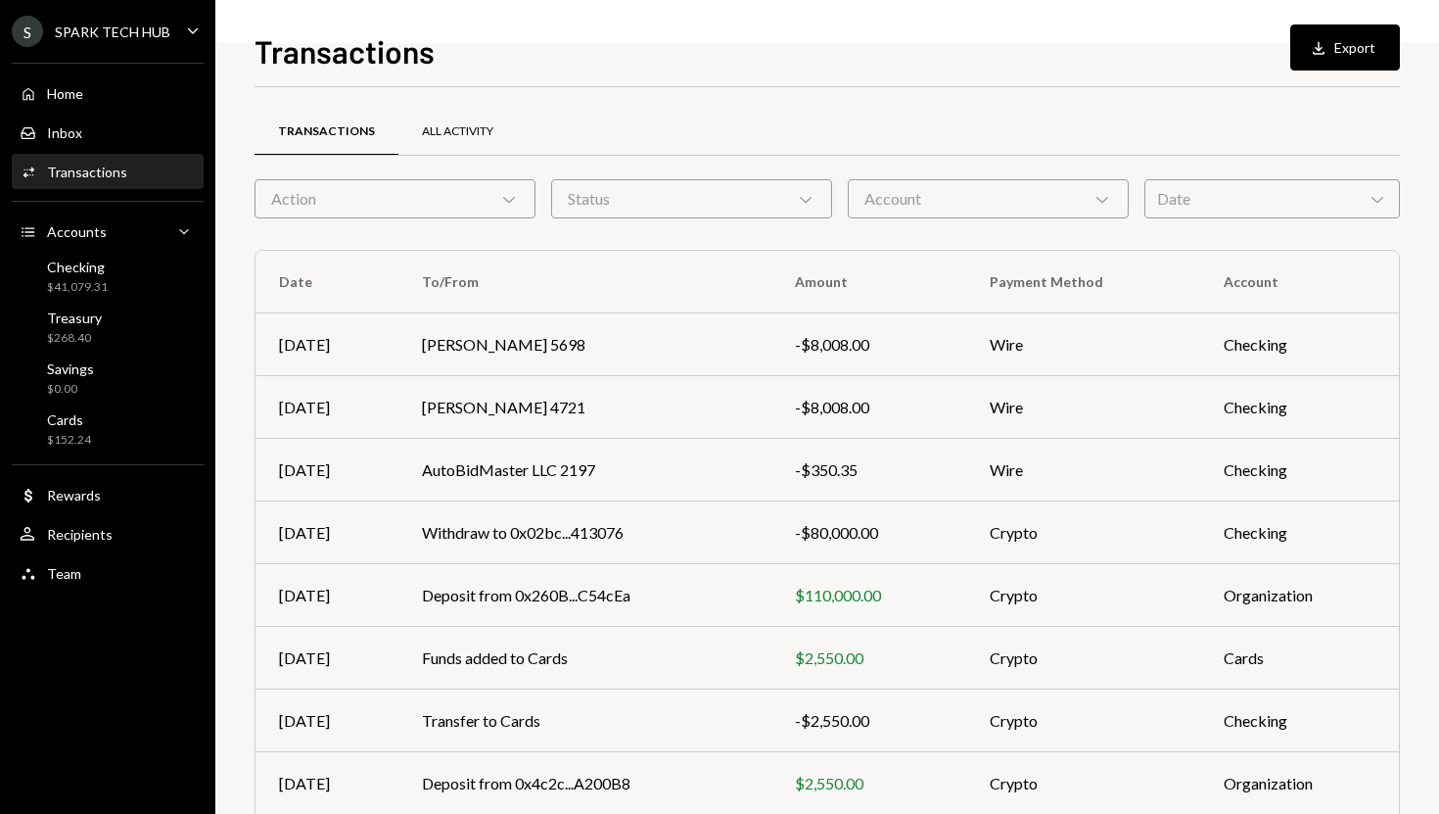
click at [454, 130] on div "All Activity" at bounding box center [457, 131] width 71 height 17
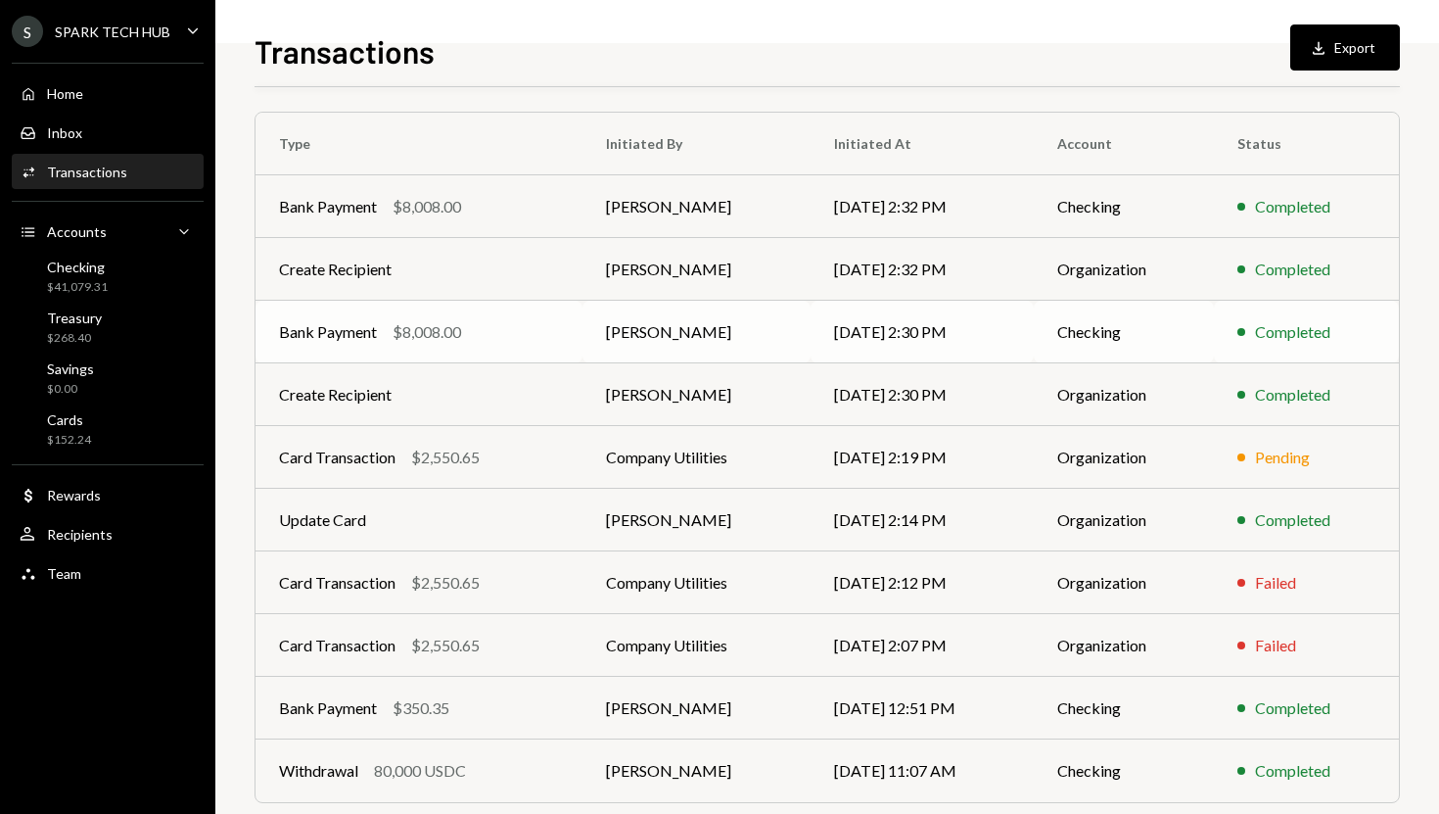
scroll to position [135, 0]
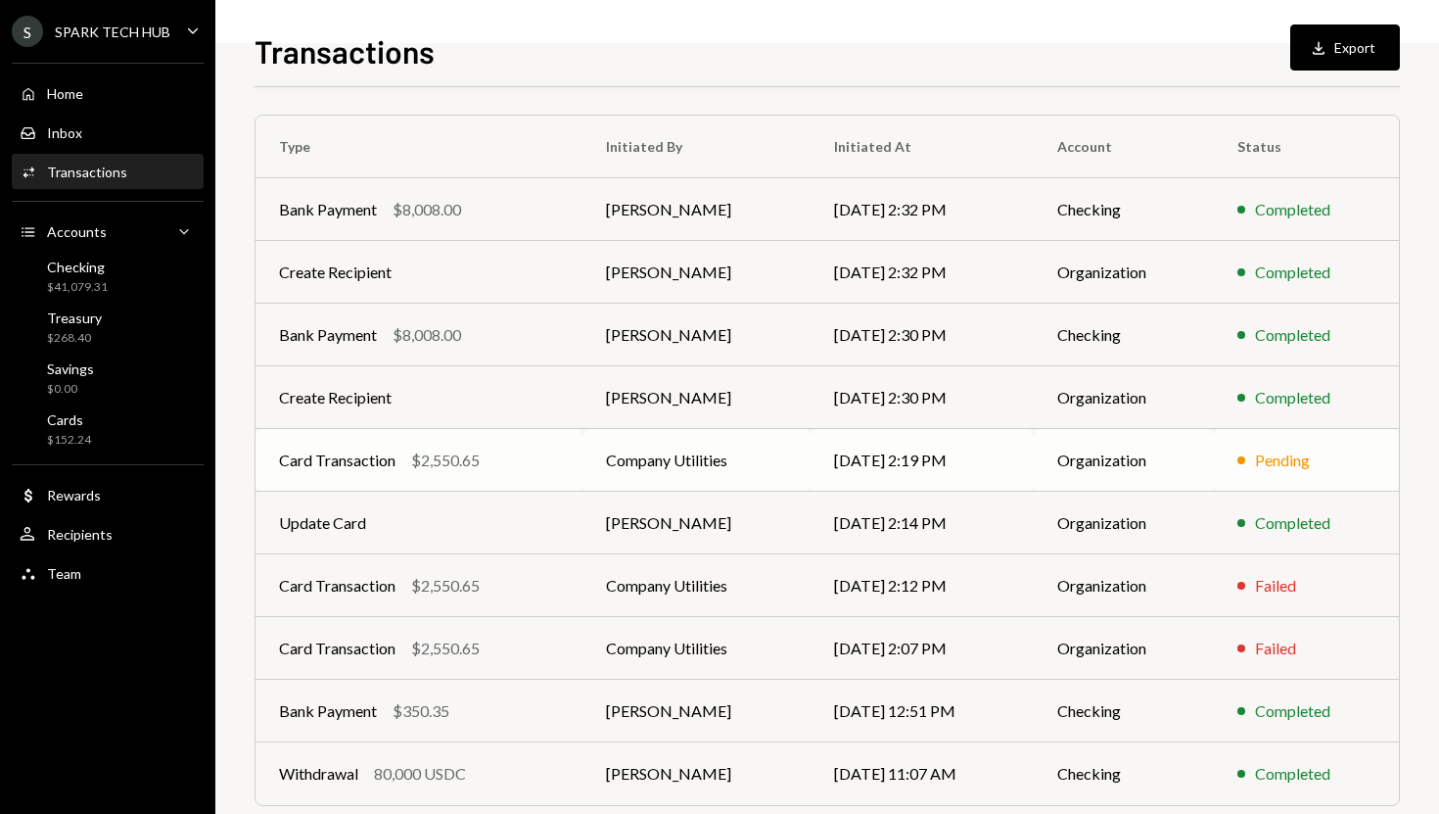
click at [522, 461] on div "Card Transaction $2,550.65" at bounding box center [419, 459] width 280 height 23
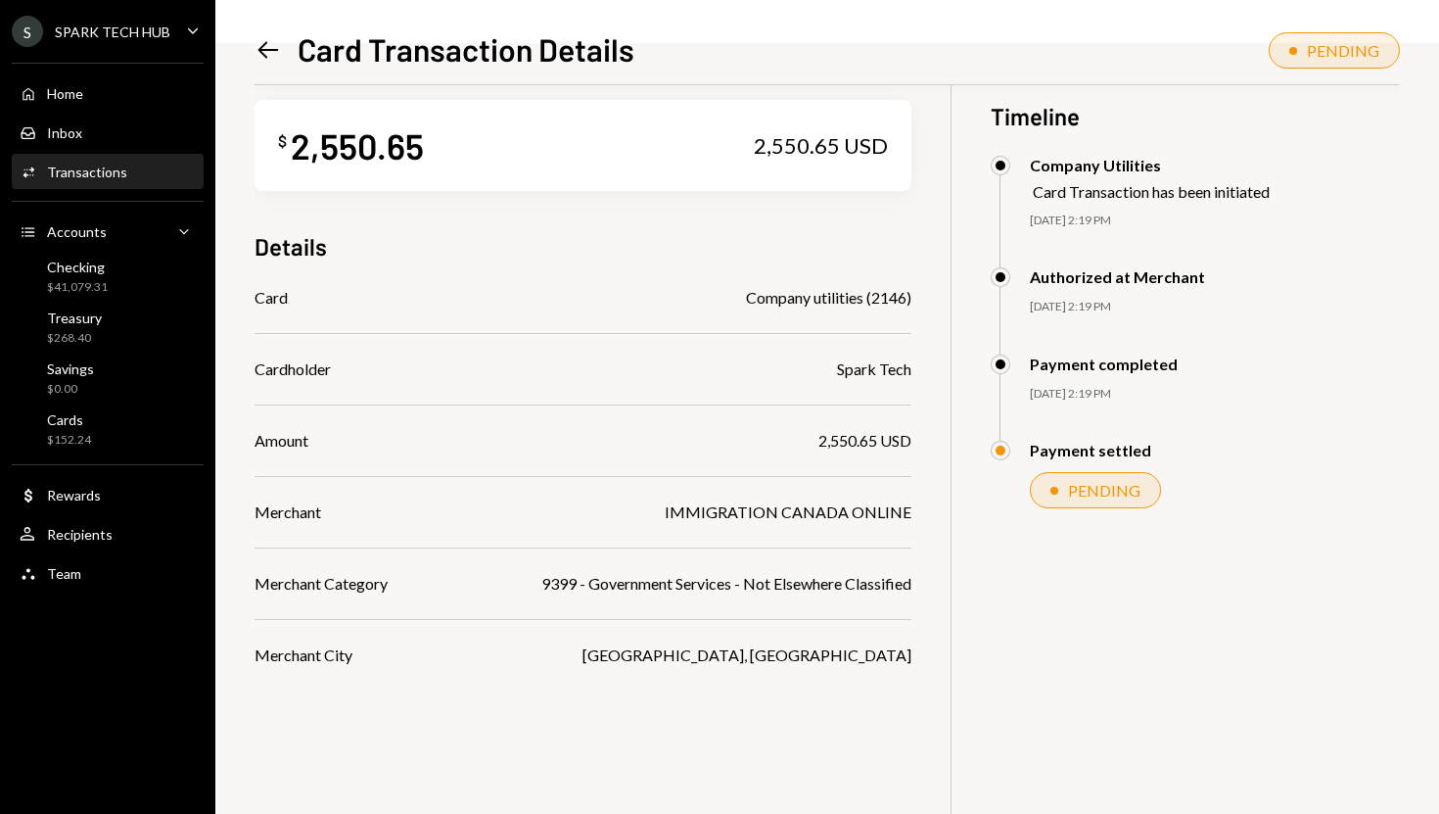
scroll to position [27, 0]
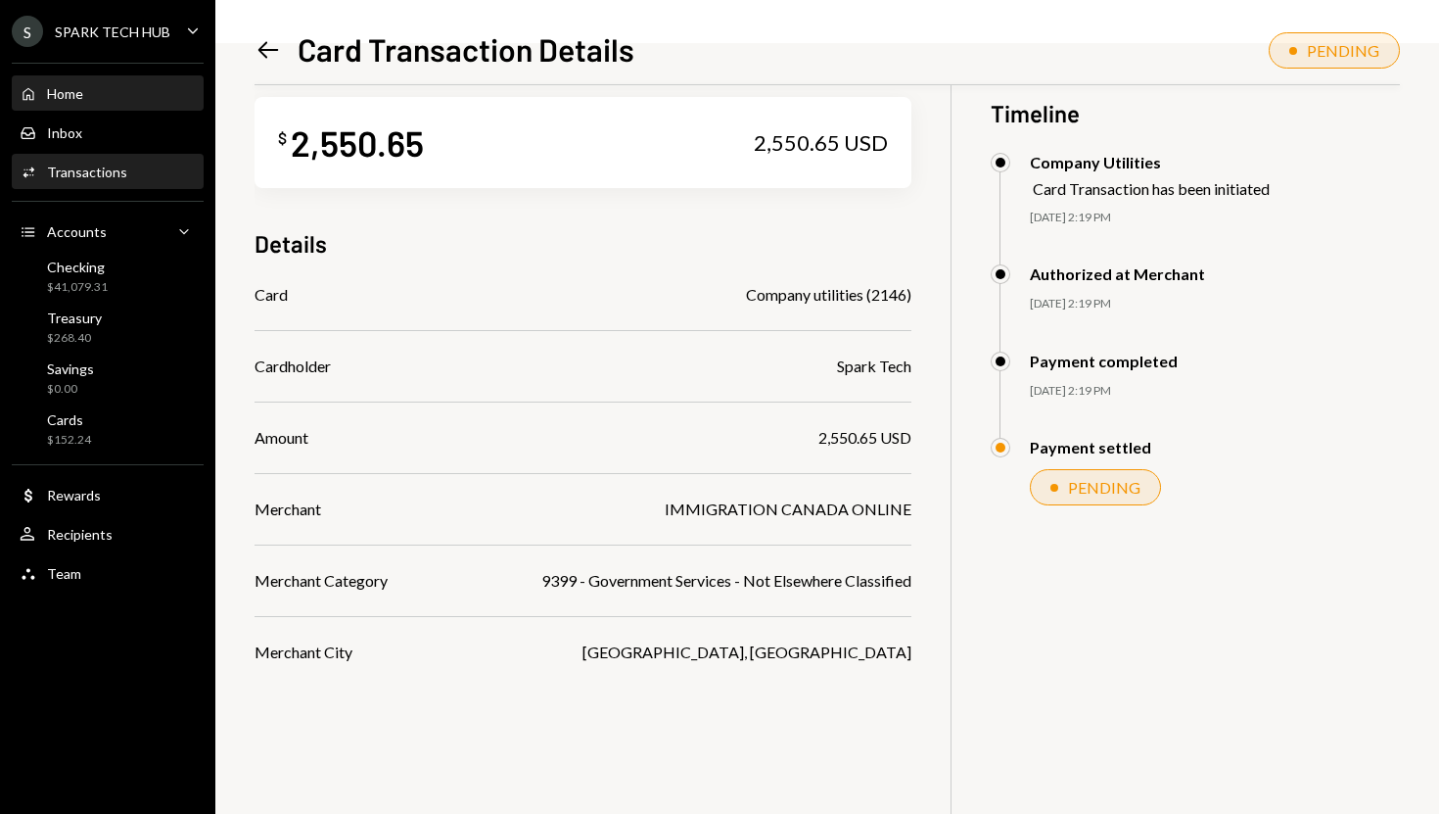
click at [96, 107] on div "Home Home" at bounding box center [108, 93] width 176 height 33
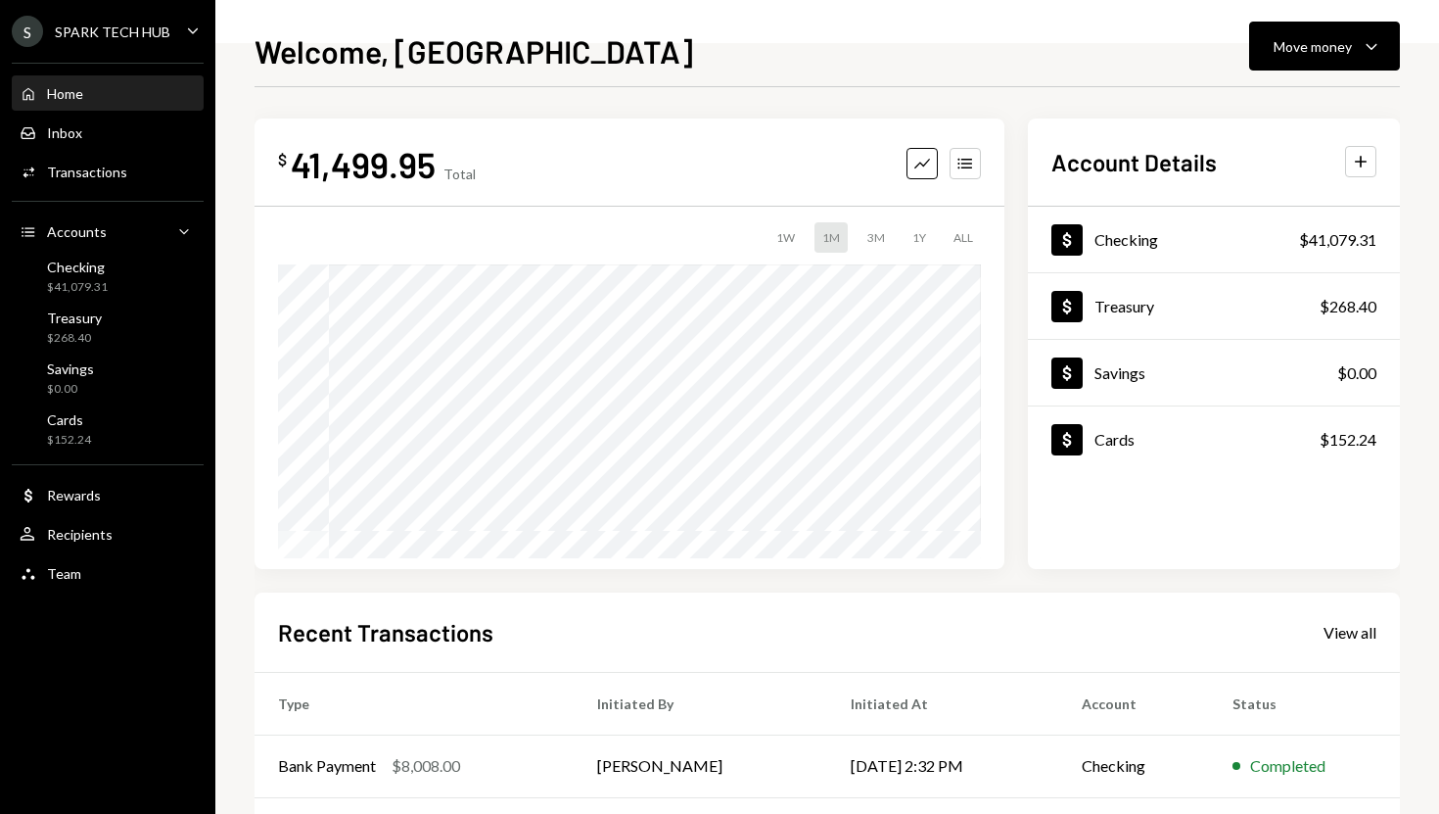
click at [134, 193] on div "Home Home Inbox Inbox Activities Transactions Accounts Accounts Caret Down Chec…" at bounding box center [107, 322] width 215 height 543
click at [128, 172] on div "Activities Transactions" at bounding box center [108, 172] width 176 height 18
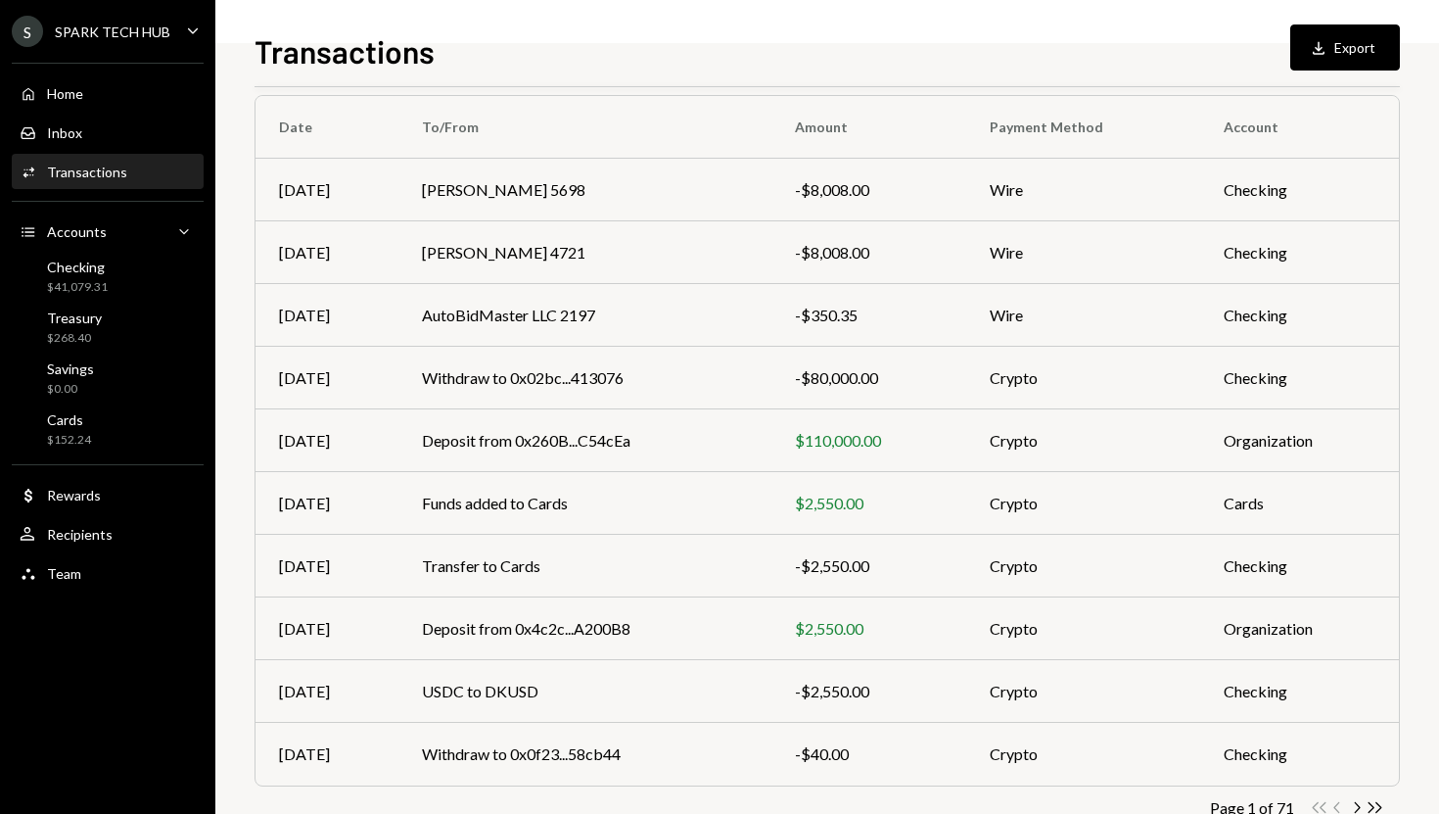
scroll to position [209, 0]
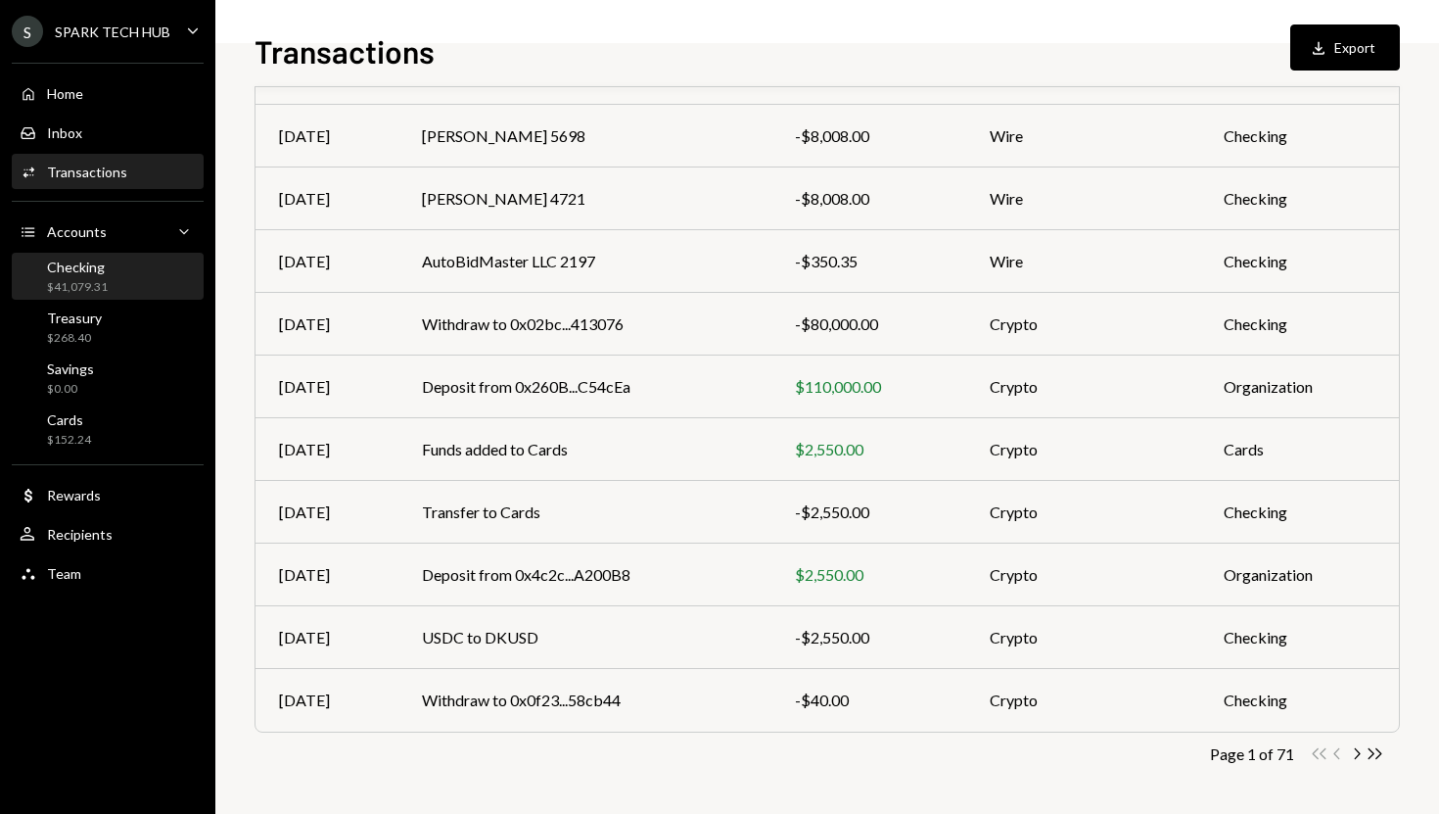
click at [132, 271] on div "Checking $41,079.31" at bounding box center [108, 276] width 176 height 37
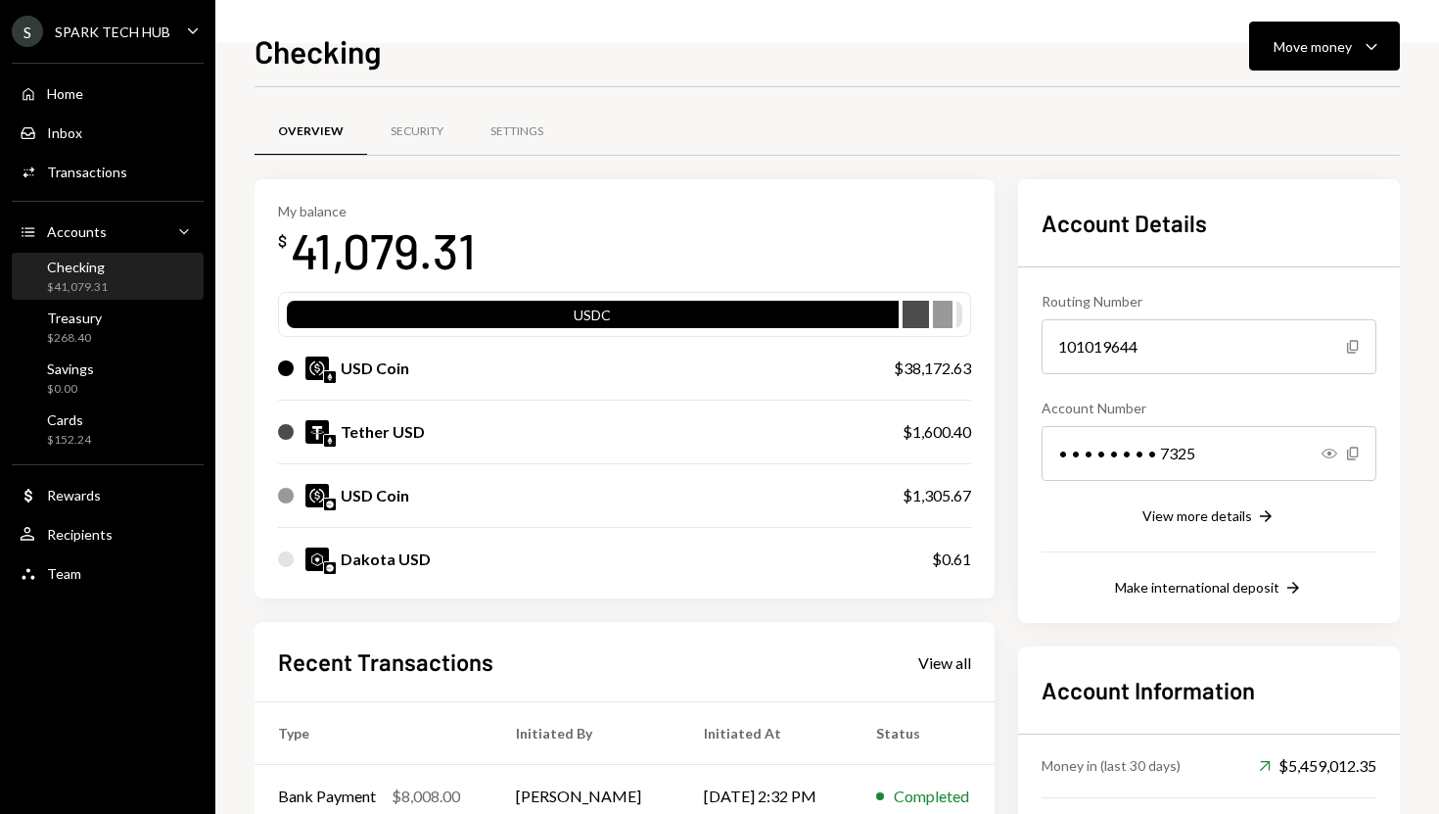
click at [100, 150] on div "Home Home Inbox Inbox Activities Transactions Accounts Accounts Caret Down Chec…" at bounding box center [107, 322] width 215 height 543
click at [103, 134] on div "Inbox Inbox" at bounding box center [108, 133] width 176 height 18
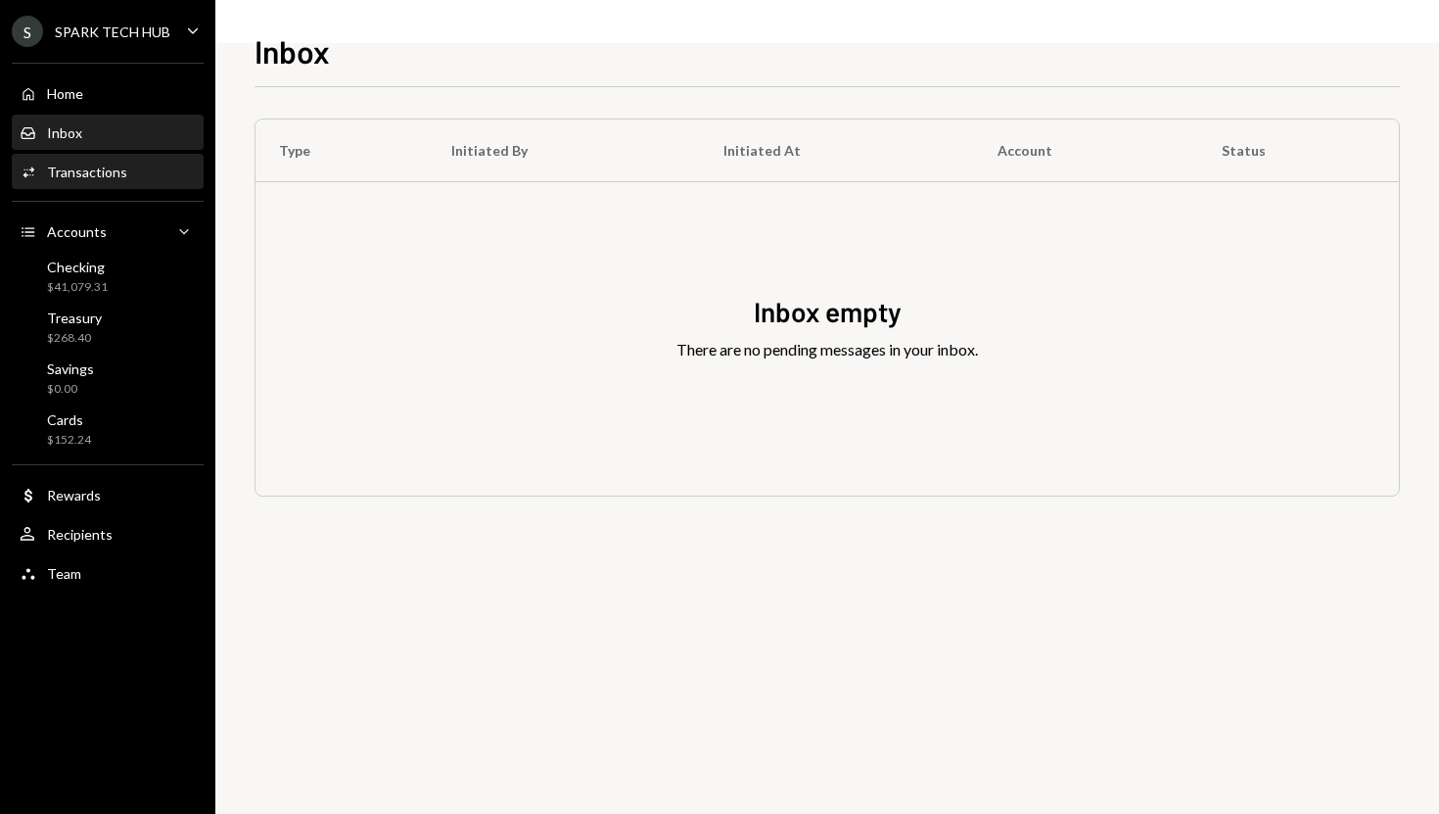
click at [153, 173] on div "Activities Transactions" at bounding box center [108, 172] width 176 height 18
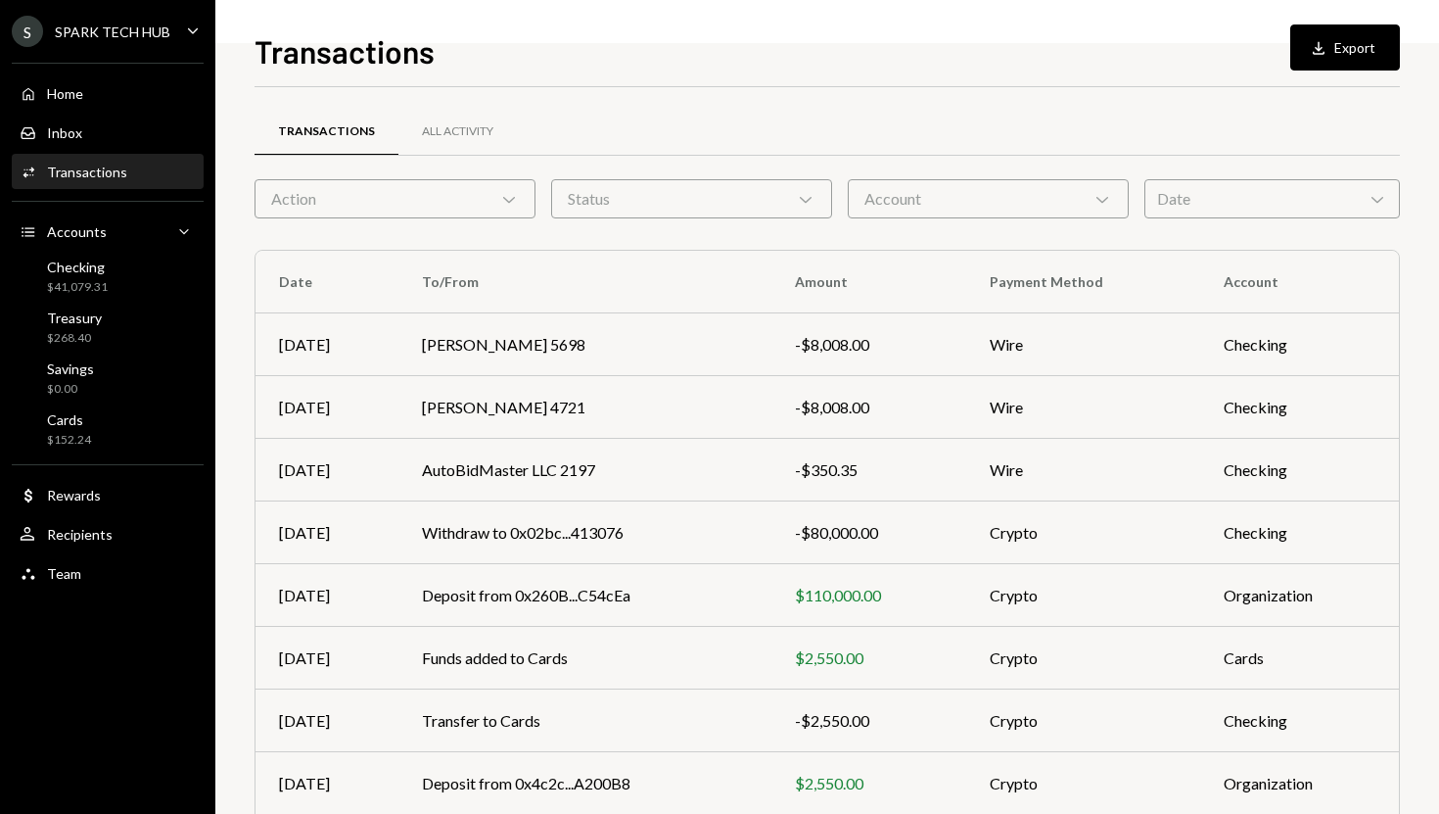
click at [330, 197] on div "Action Chevron Down" at bounding box center [395, 198] width 281 height 39
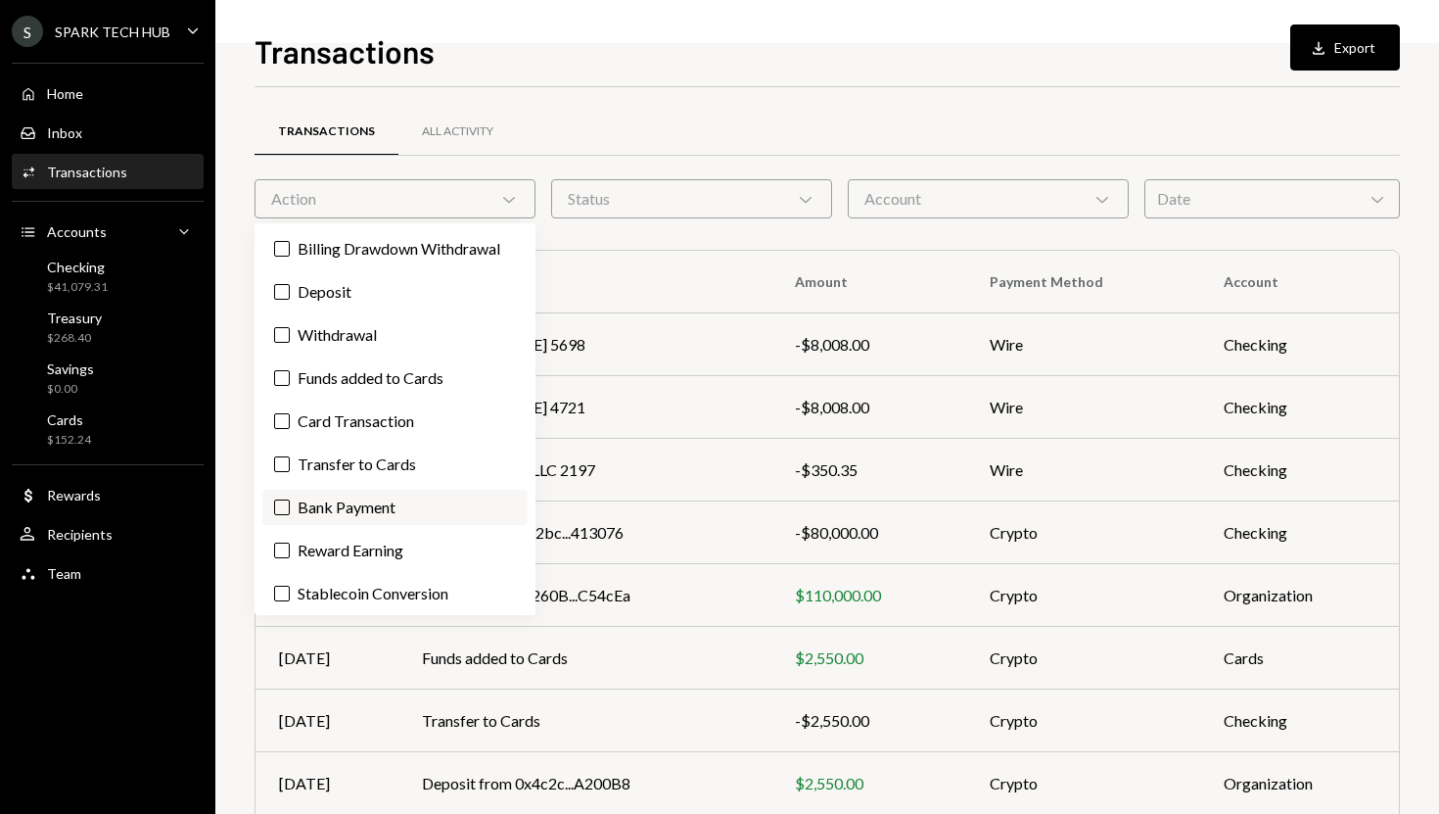
click at [357, 504] on label "Bank Payment" at bounding box center [394, 506] width 265 height 35
click at [290, 504] on button "Bank Payment" at bounding box center [282, 507] width 16 height 16
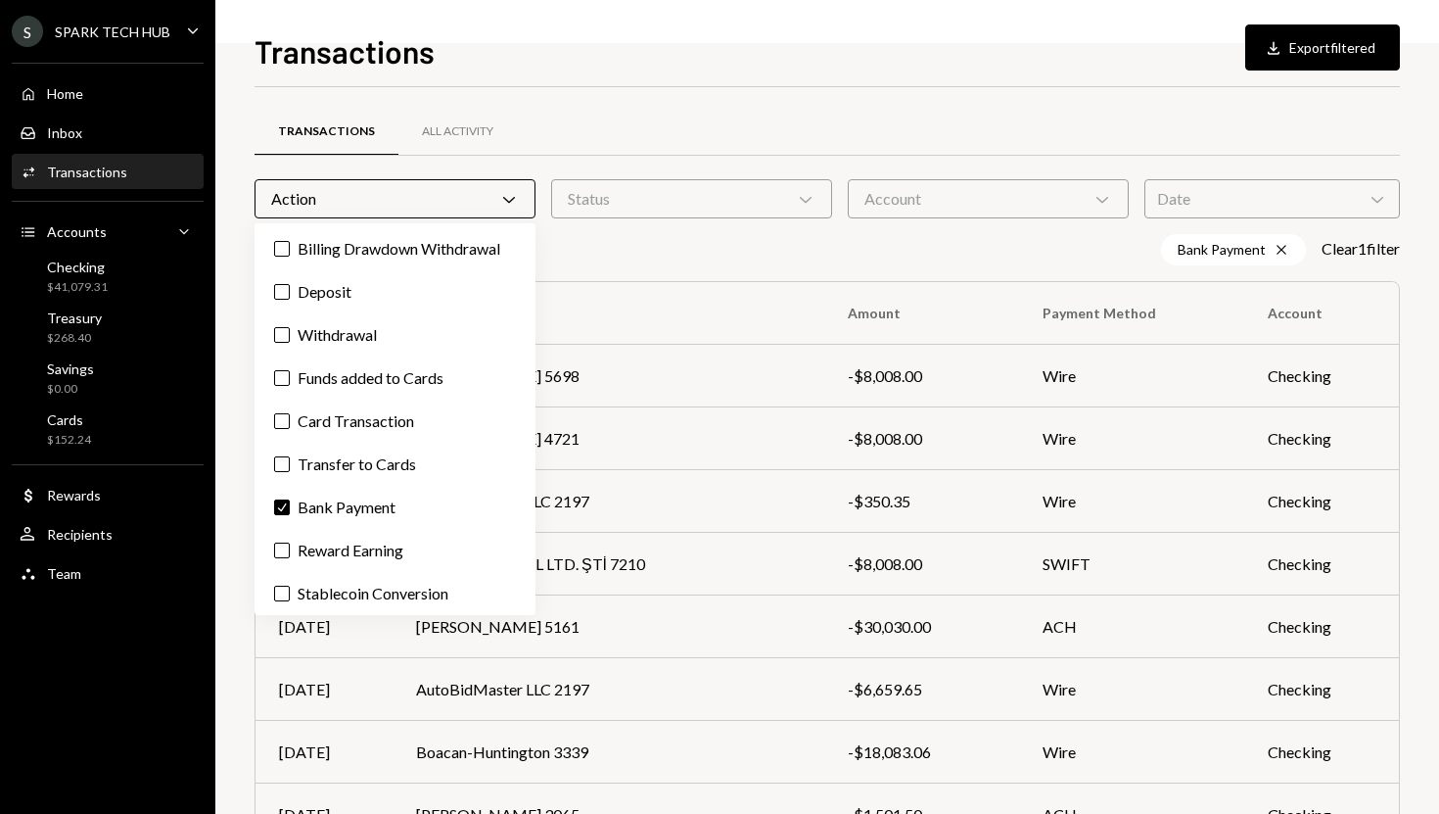
click at [234, 622] on div "Transactions Download Export filtered Transactions All Activity Action Chevron …" at bounding box center [827, 407] width 1224 height 814
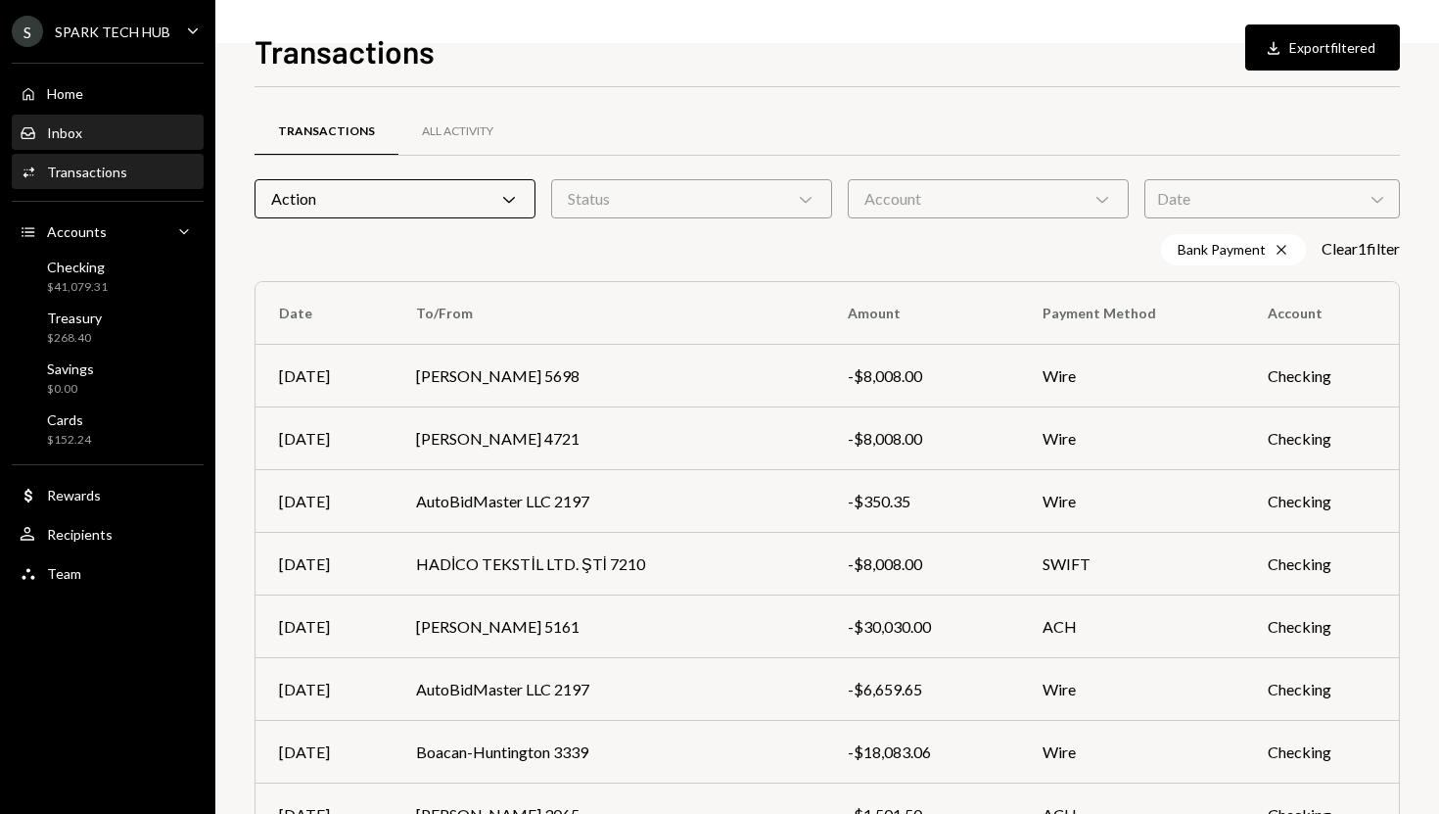
click at [116, 139] on div "Inbox Inbox" at bounding box center [108, 133] width 176 height 18
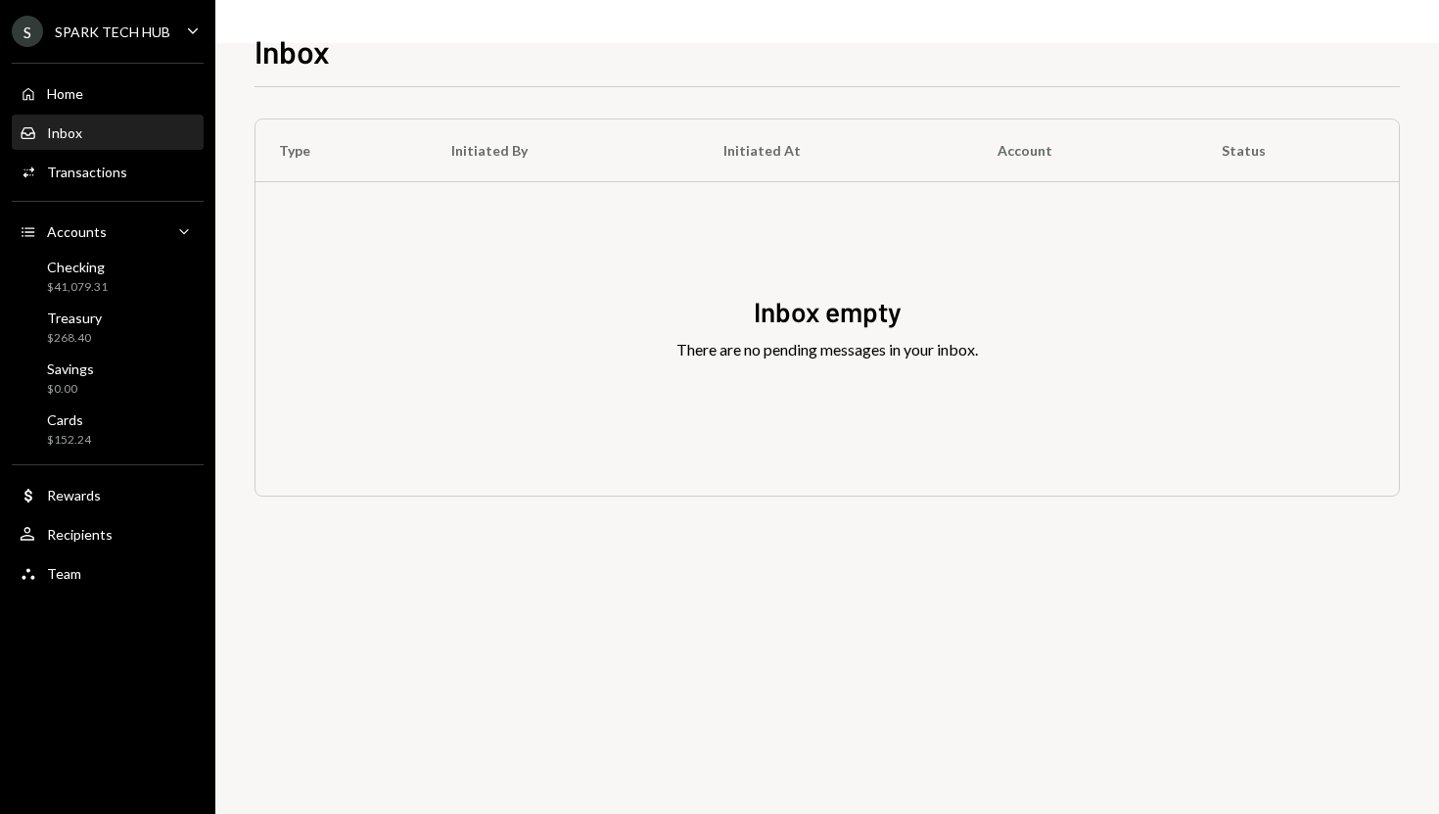
click at [120, 111] on div "Home Home Inbox Inbox Activities Transactions Accounts Accounts Caret Down Chec…" at bounding box center [107, 322] width 215 height 543
click at [120, 90] on div "Home Home" at bounding box center [108, 94] width 176 height 18
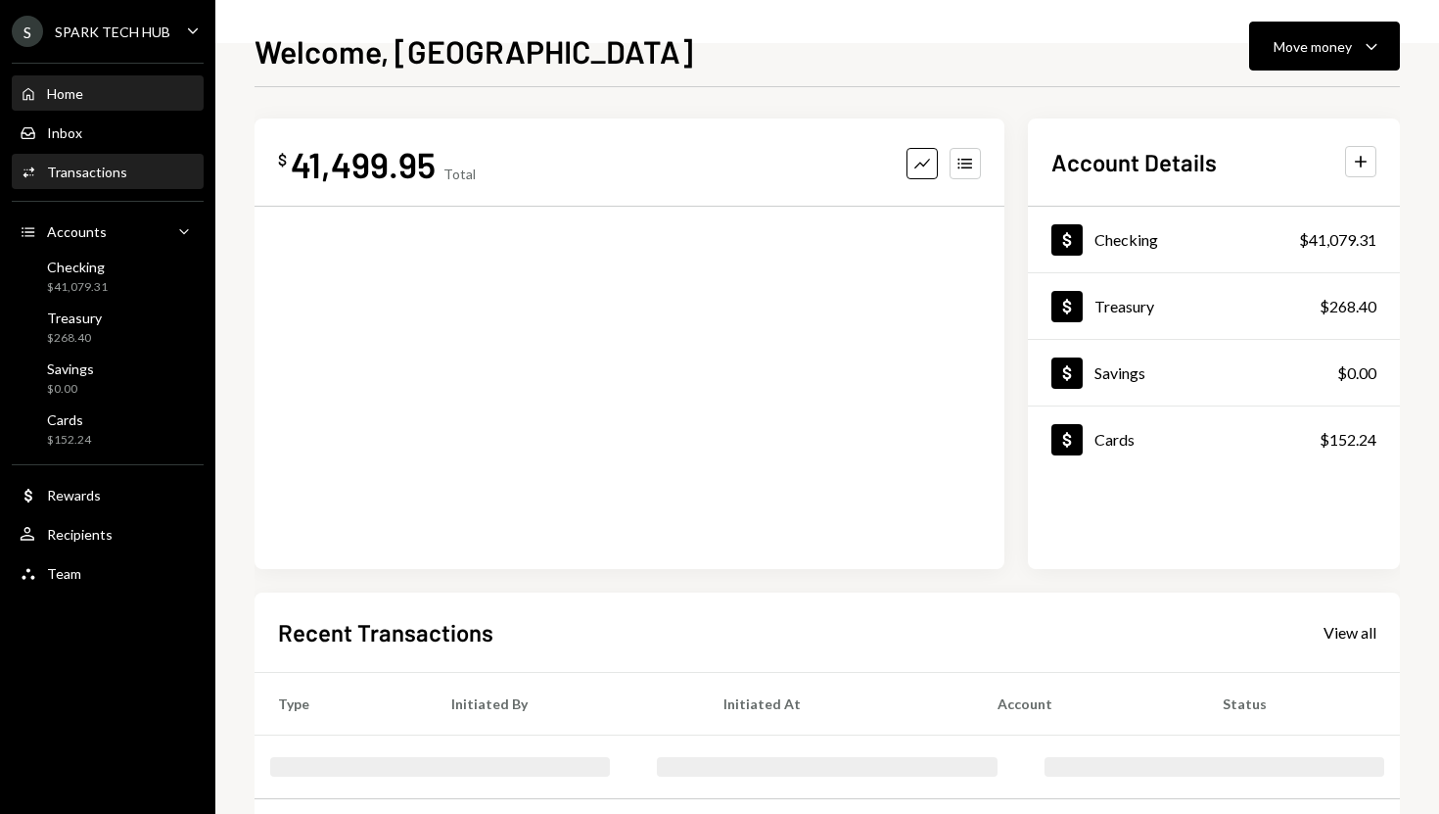
click at [114, 162] on div "Activities Transactions" at bounding box center [108, 172] width 176 height 33
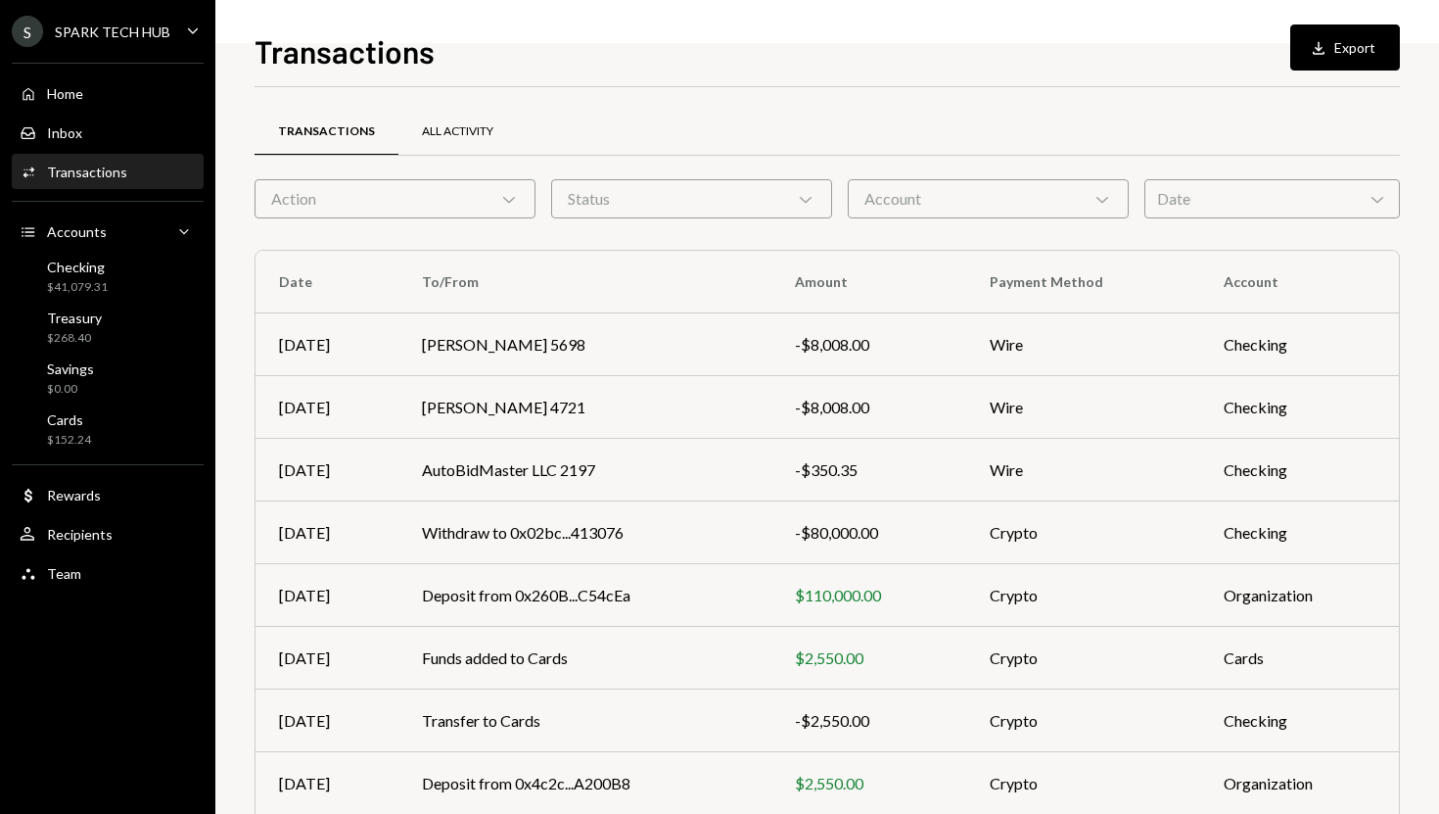
click at [440, 136] on div "All Activity" at bounding box center [457, 131] width 71 height 17
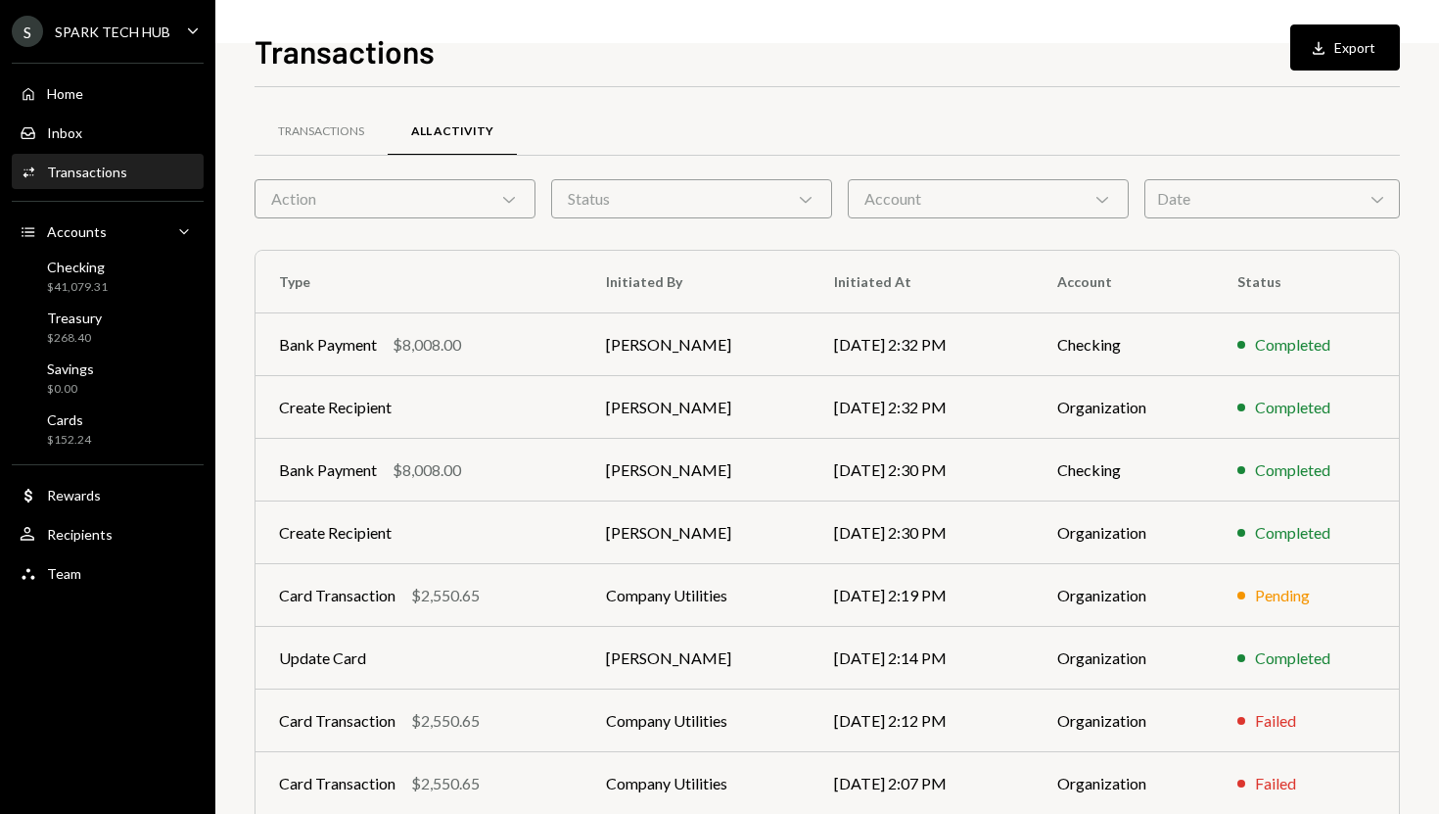
scroll to position [13, 0]
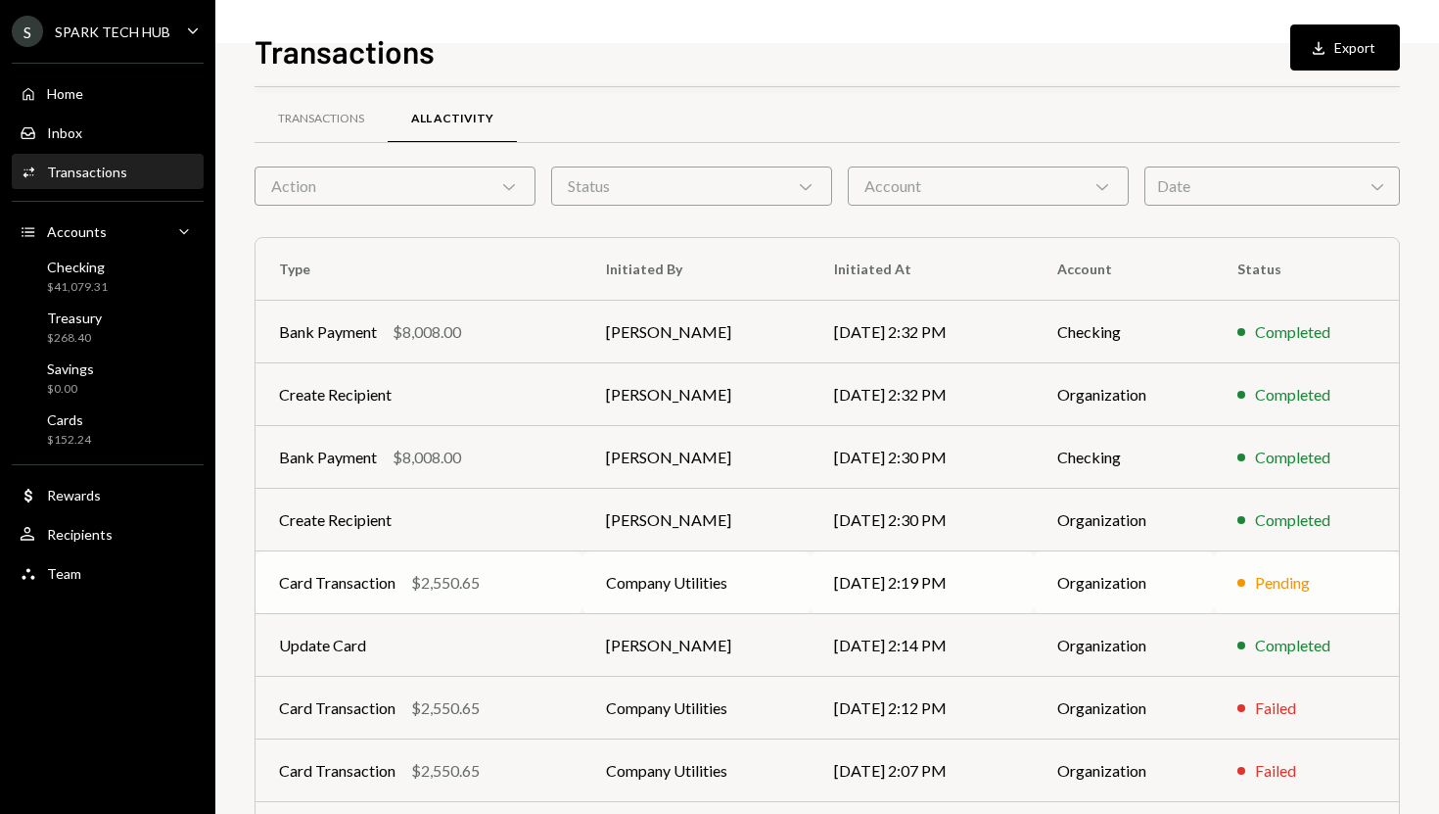
click at [499, 586] on div "Card Transaction $2,550.65" at bounding box center [419, 582] width 280 height 23
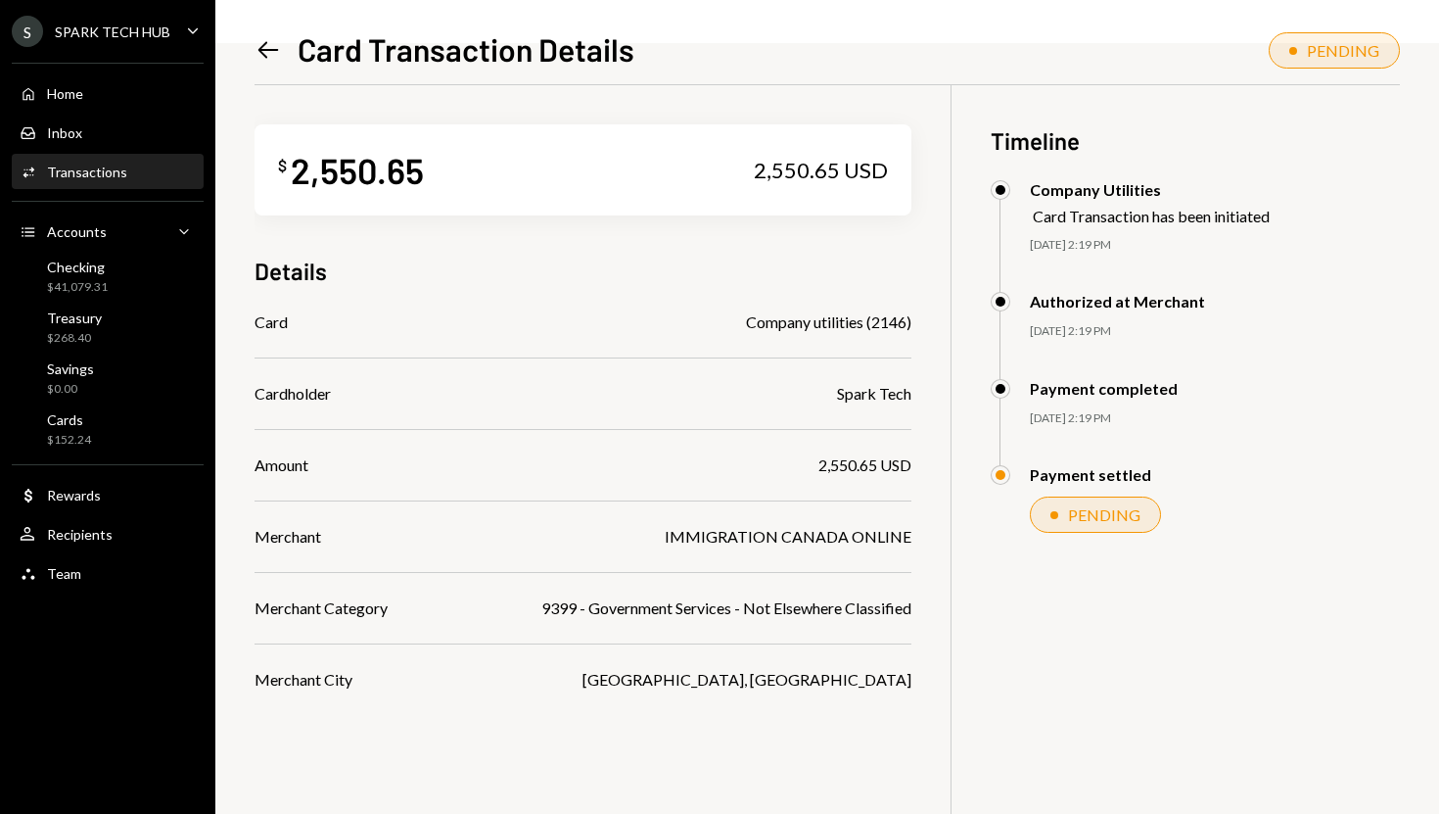
click at [796, 173] on div "2,550.65 USD" at bounding box center [821, 170] width 134 height 27
copy div "2,550.65"
